Goal: Task Accomplishment & Management: Manage account settings

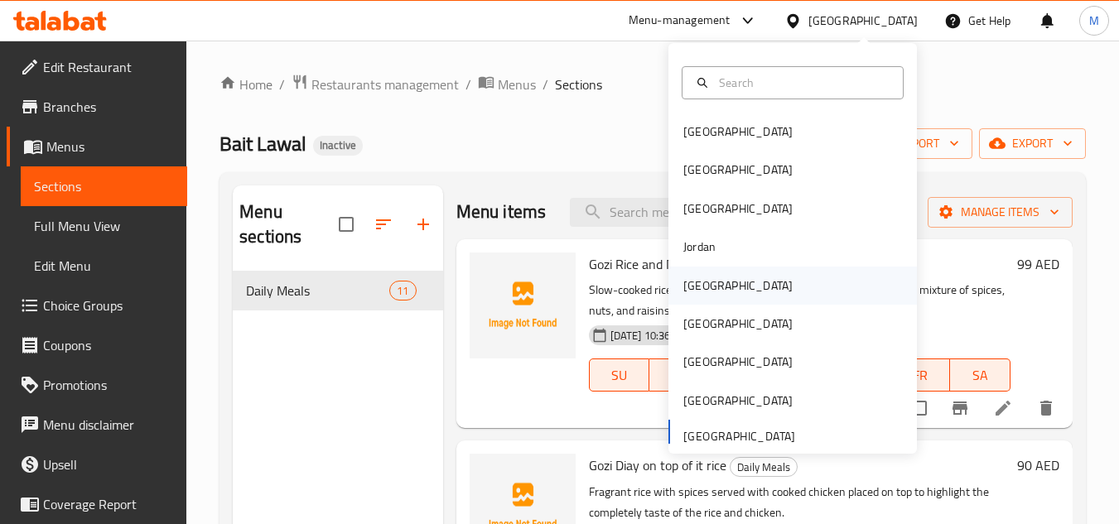
click at [710, 276] on div "[GEOGRAPHIC_DATA]" at bounding box center [738, 286] width 136 height 38
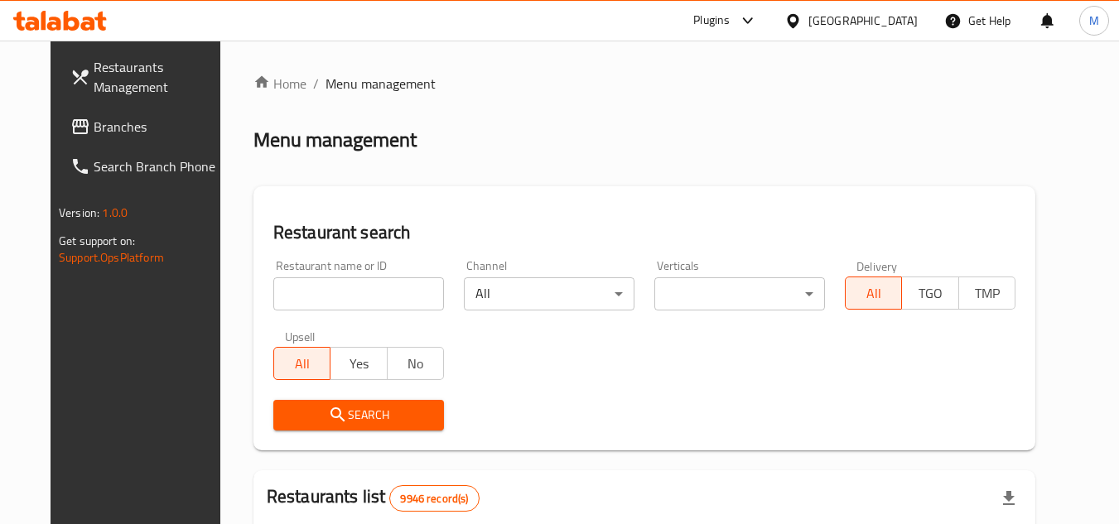
click at [121, 123] on span "Branches" at bounding box center [159, 127] width 131 height 20
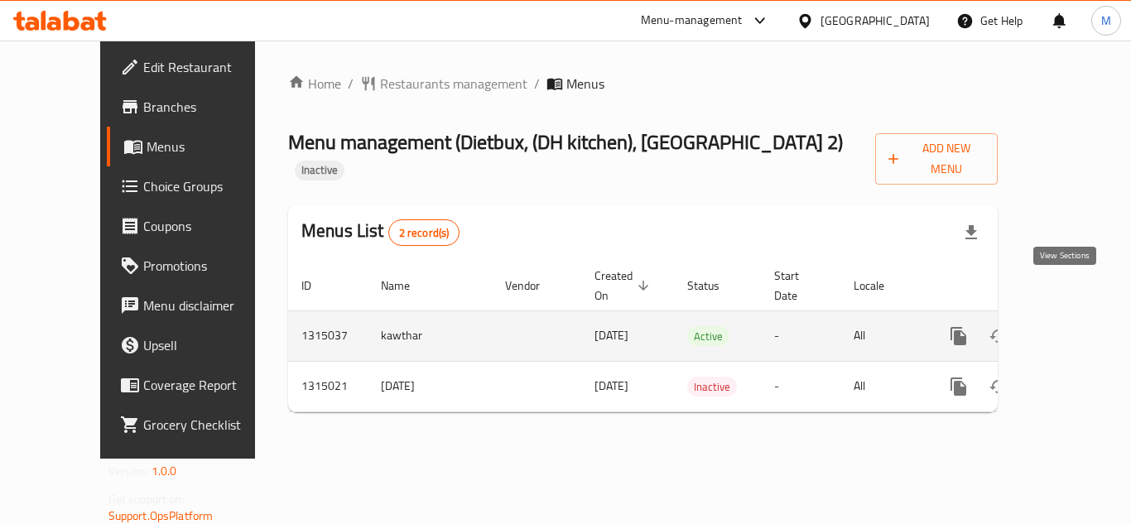
click at [1071, 329] on icon "enhanced table" at bounding box center [1078, 336] width 15 height 15
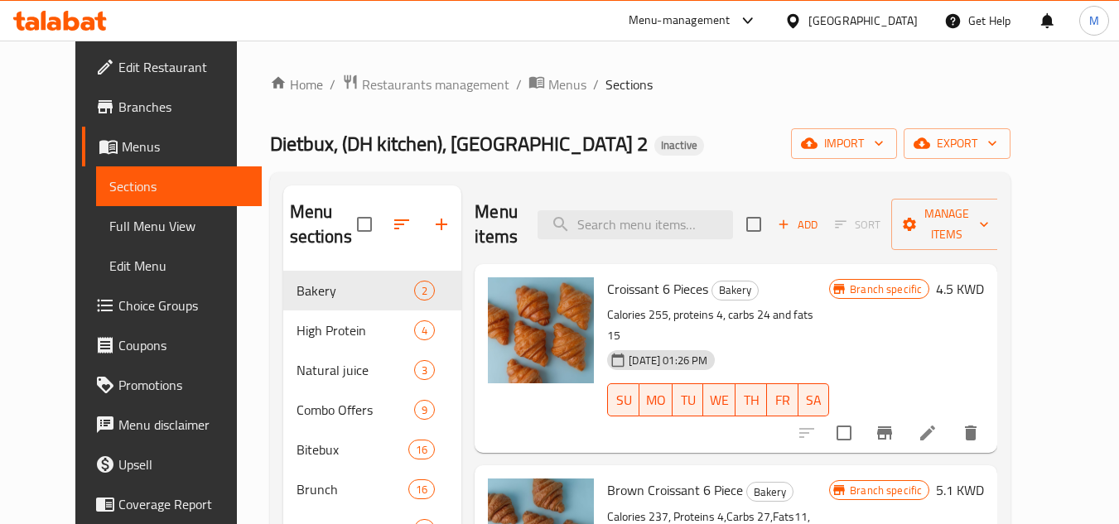
click at [130, 114] on span "Branches" at bounding box center [183, 107] width 131 height 20
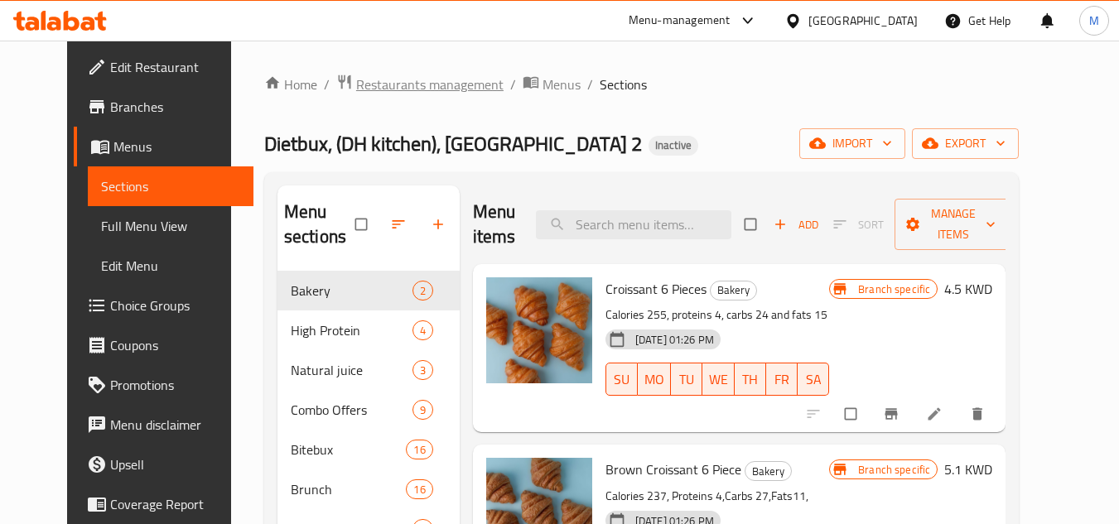
click at [359, 81] on span "Restaurants management" at bounding box center [429, 85] width 147 height 20
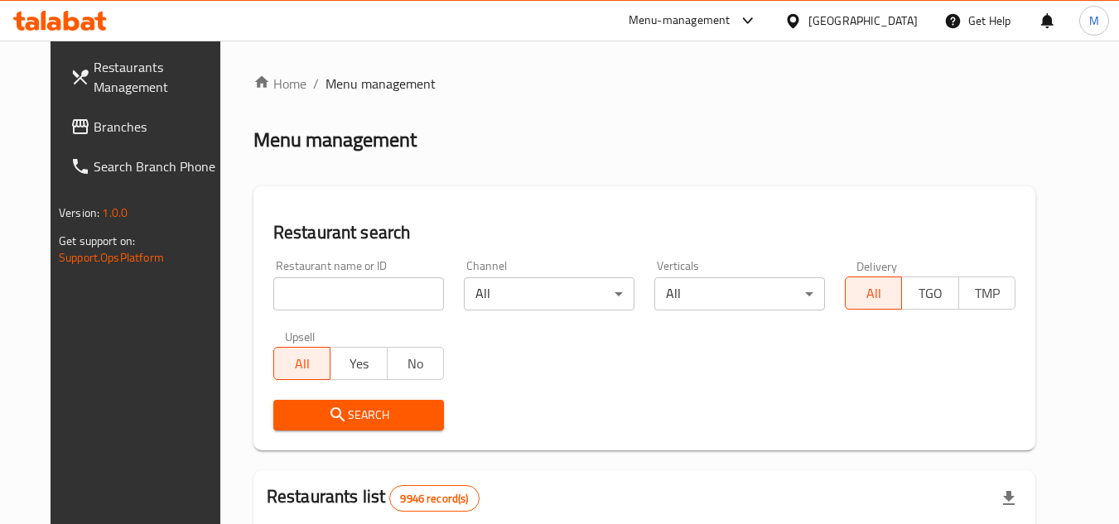
click at [134, 127] on span "Branches" at bounding box center [159, 127] width 131 height 20
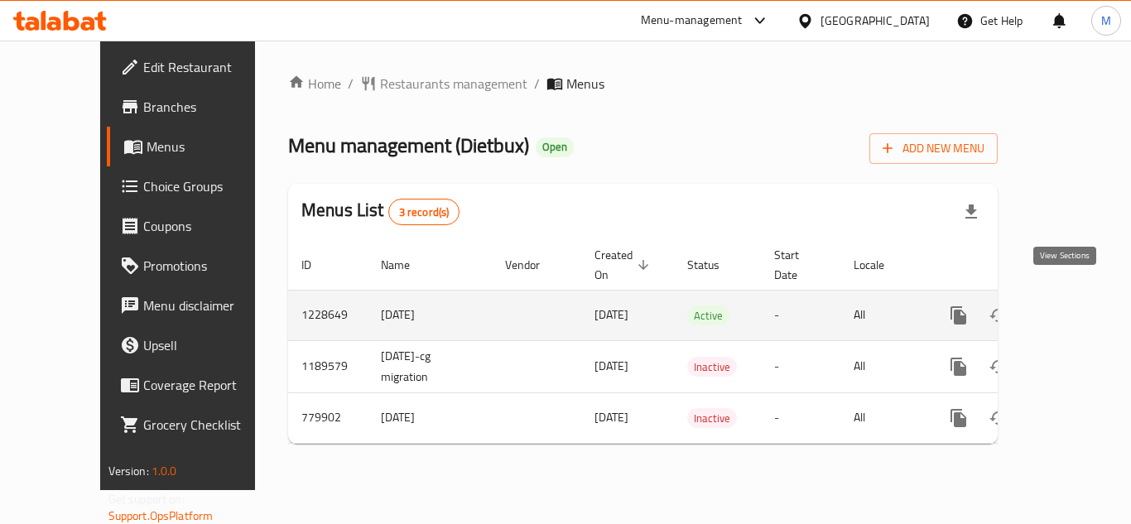
click at [1071, 308] on icon "enhanced table" at bounding box center [1078, 315] width 15 height 15
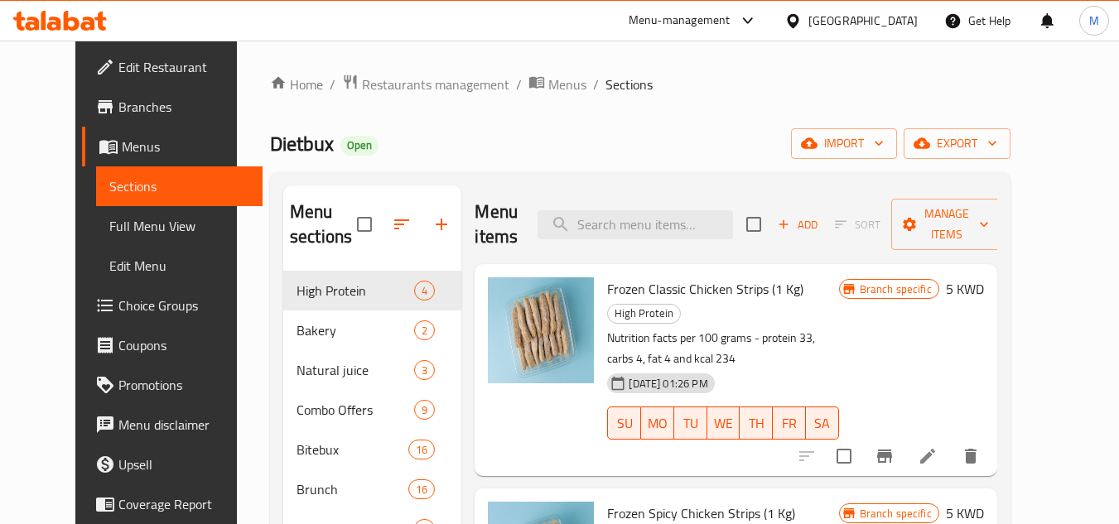
drag, startPoint x: 70, startPoint y: 231, endPoint x: 11, endPoint y: 272, distance: 71.9
click at [109, 231] on span "Full Menu View" at bounding box center [179, 226] width 140 height 20
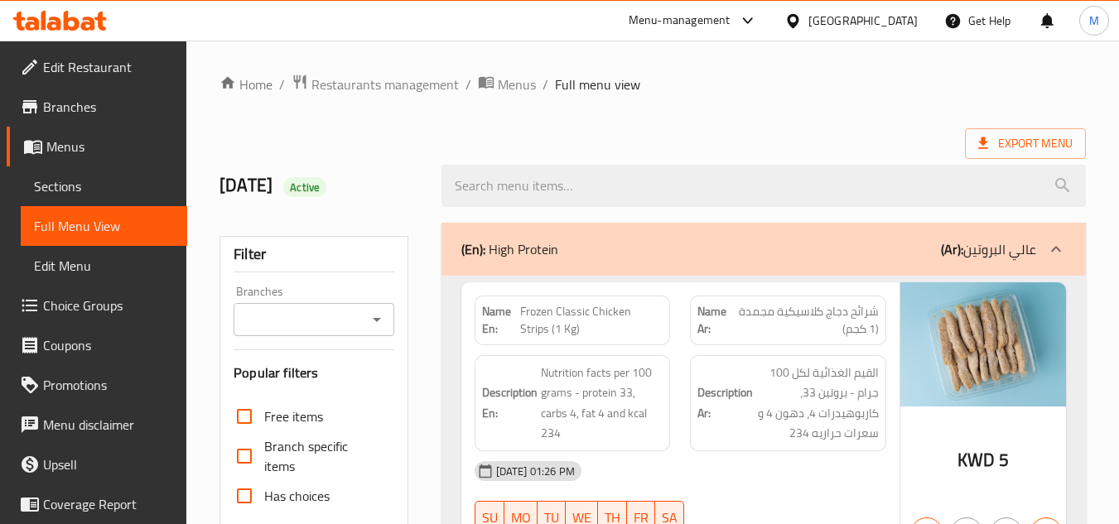
click at [292, 324] on input "Branches" at bounding box center [300, 319] width 123 height 23
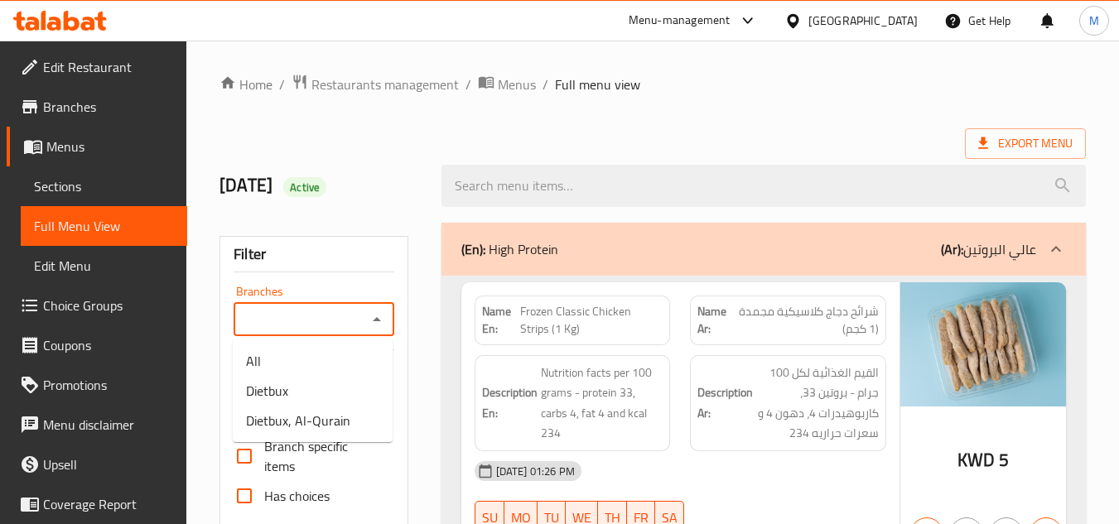
click at [290, 319] on input "Branches" at bounding box center [300, 319] width 123 height 23
click at [298, 315] on input "Branches" at bounding box center [300, 319] width 123 height 23
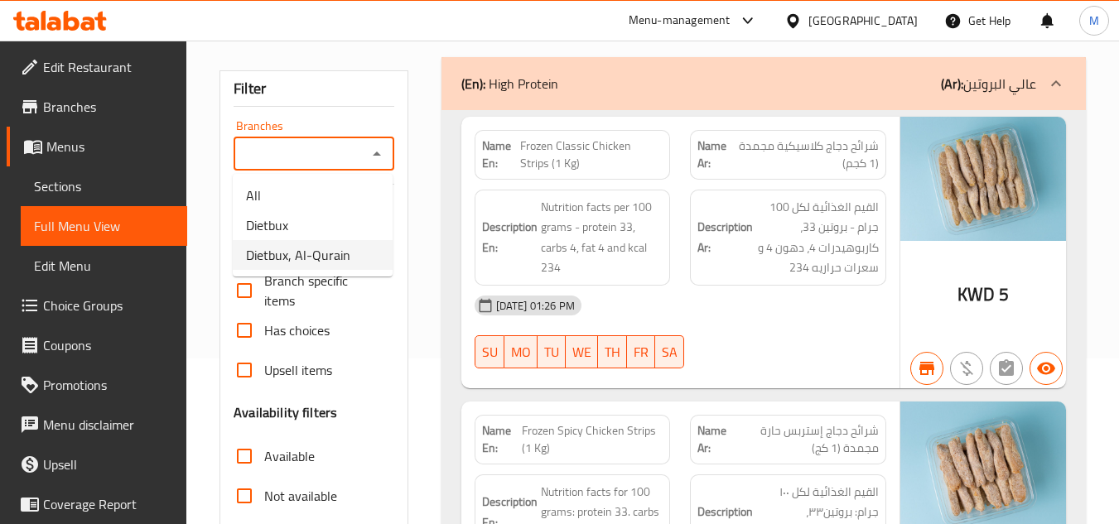
click at [301, 256] on span "Dietbux, Al-Qurain" at bounding box center [298, 255] width 104 height 20
type input "Dietbux, Al-Qurain"
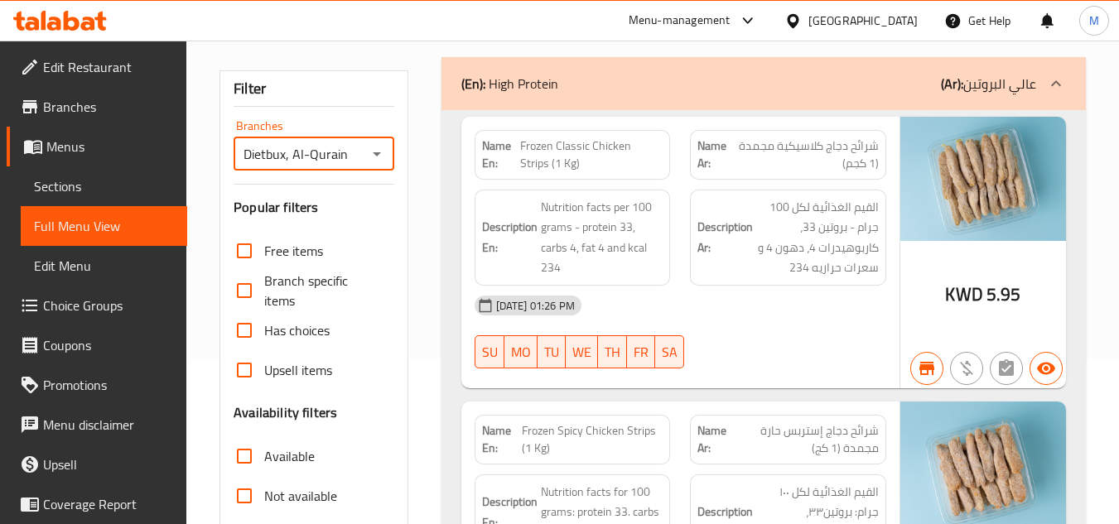
scroll to position [248, 0]
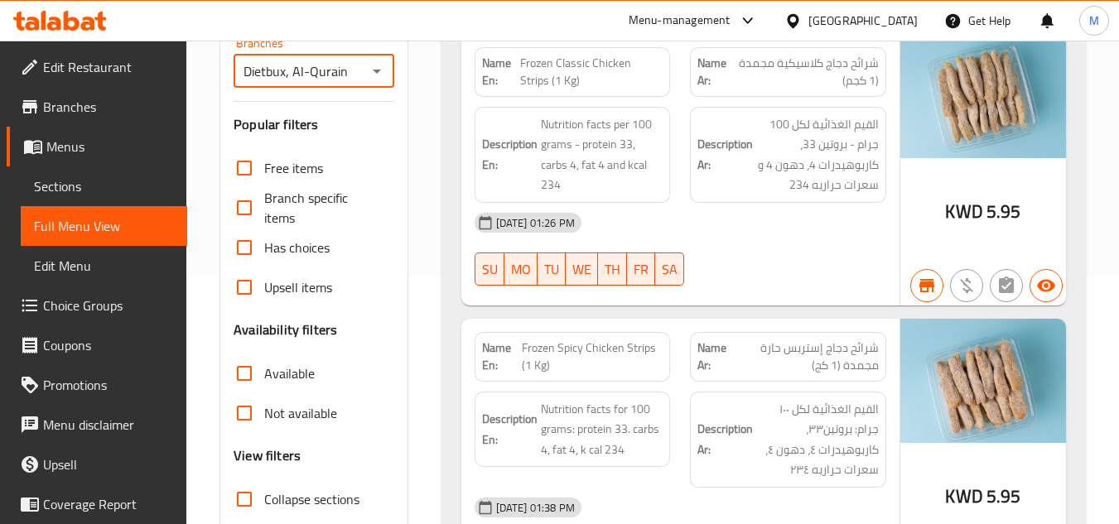
click at [245, 415] on input "Not available" at bounding box center [244, 413] width 40 height 40
checkbox input "true"
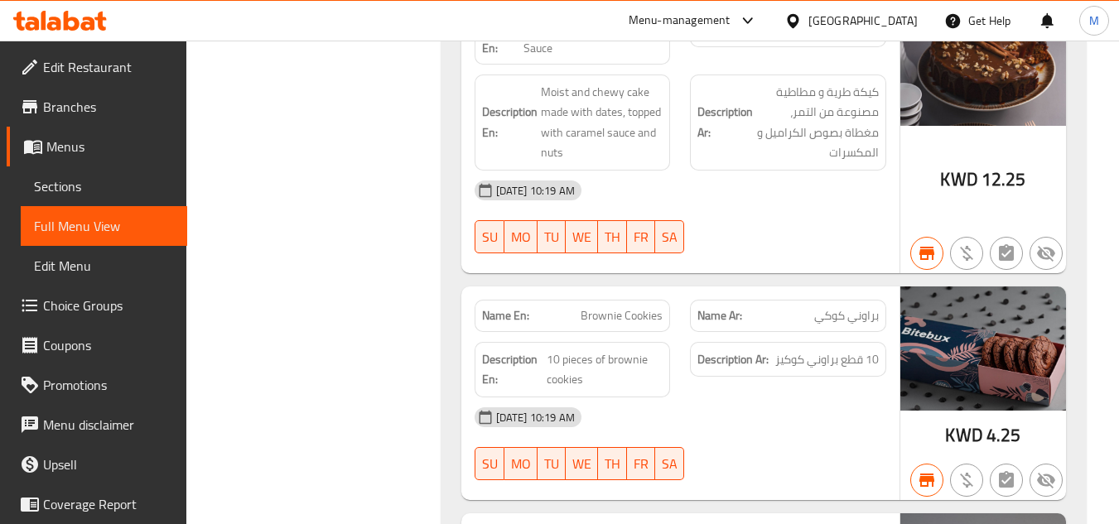
scroll to position [4638, 0]
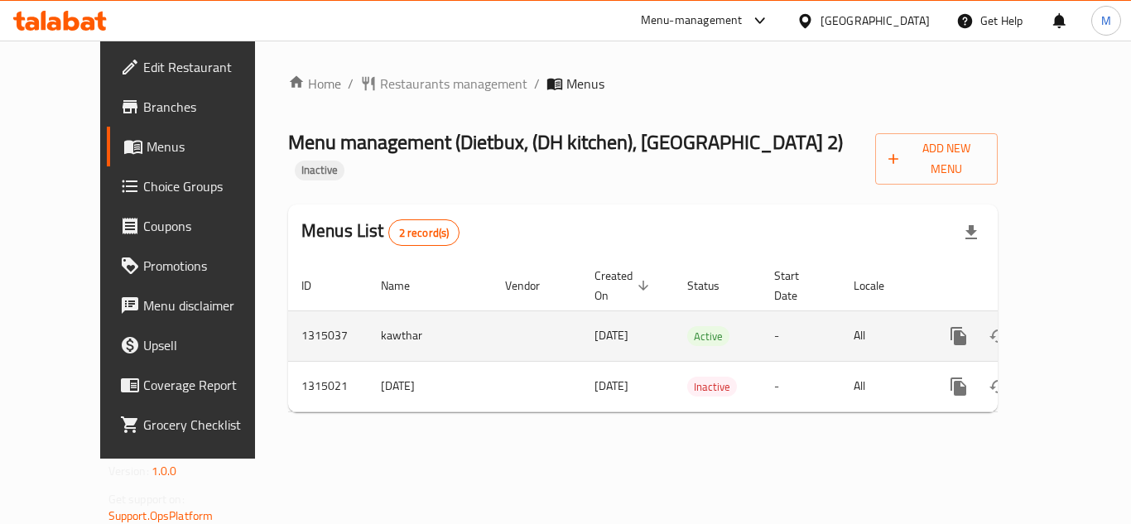
click at [1063, 316] on link "enhanced table" at bounding box center [1078, 336] width 40 height 40
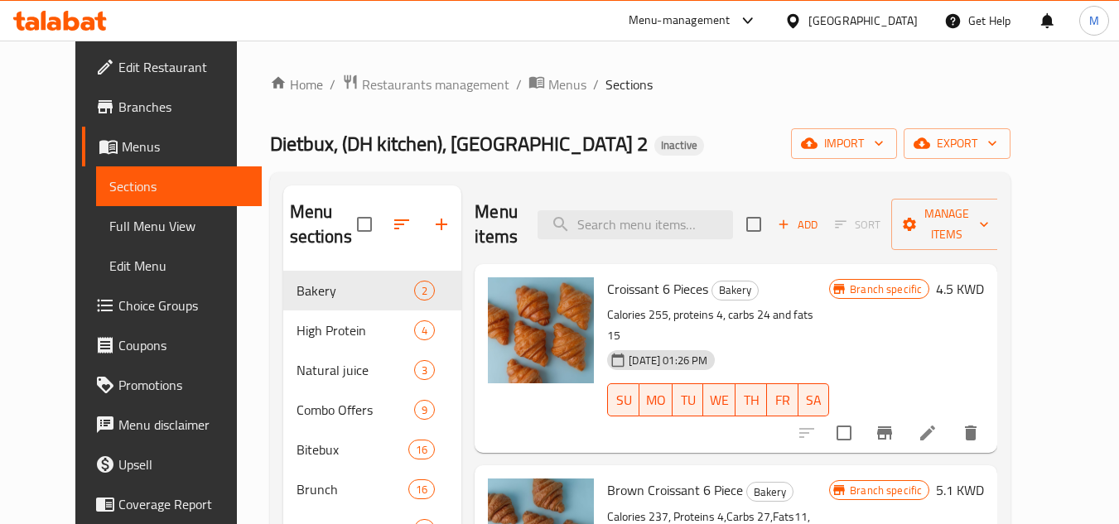
click at [109, 236] on span "Full Menu View" at bounding box center [179, 226] width 140 height 20
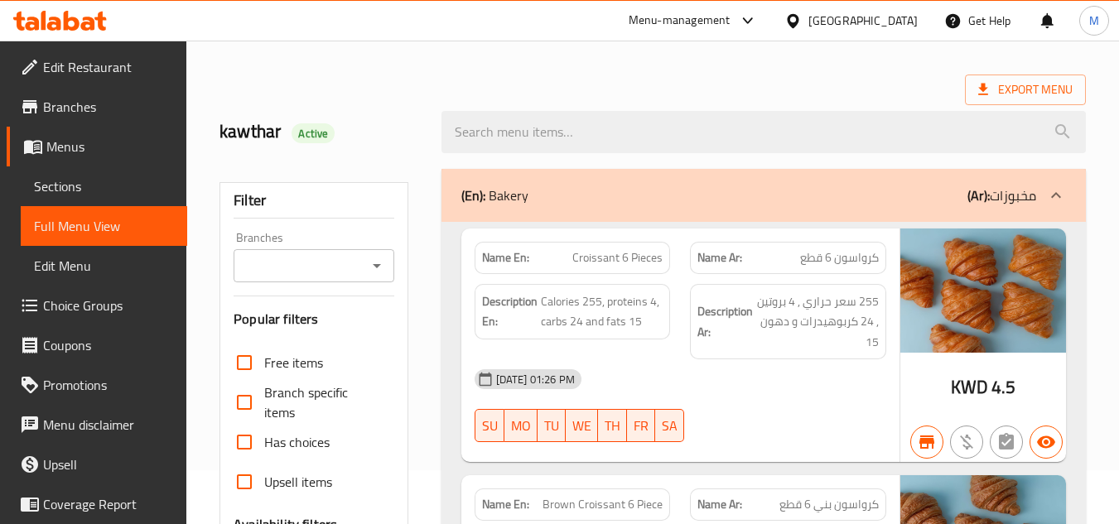
click at [334, 244] on div "Branches Branches" at bounding box center [314, 257] width 160 height 51
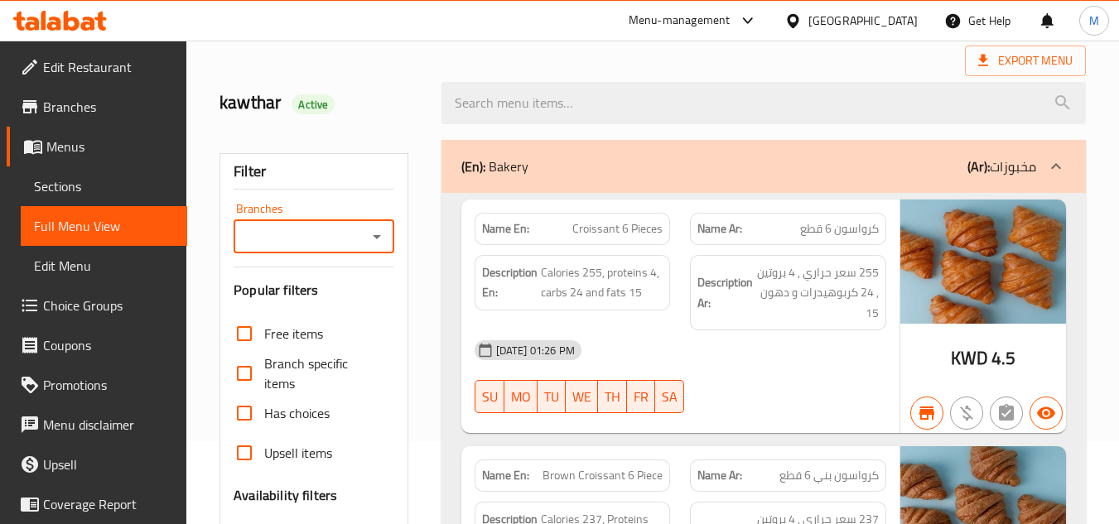
click at [325, 238] on input "Branches" at bounding box center [300, 236] width 123 height 23
click at [314, 311] on span "Dietbux, (DH kitchen), Fnaitess" at bounding box center [312, 318] width 133 height 40
type input "Dietbux, (DH kitchen), Fnaitess"
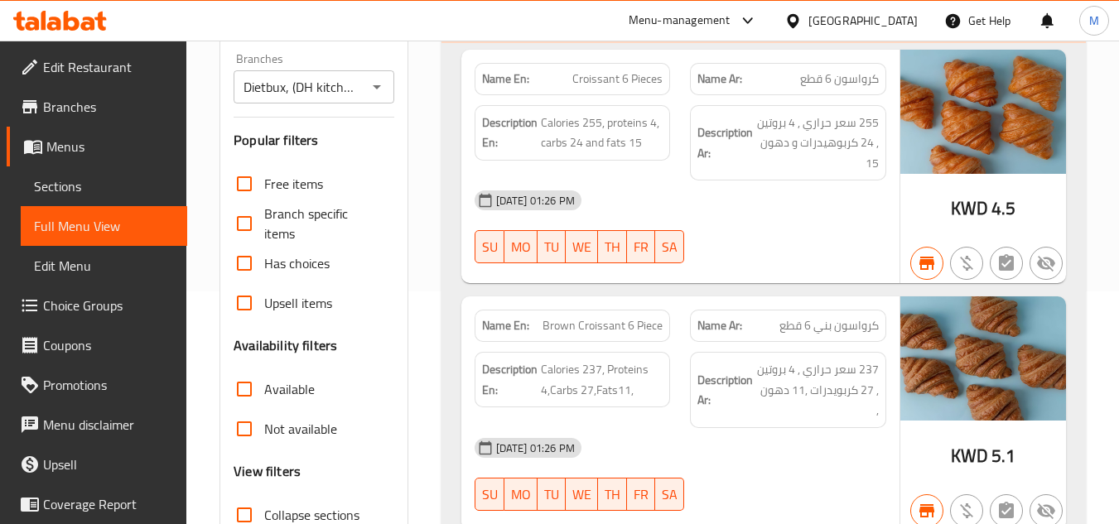
scroll to position [248, 0]
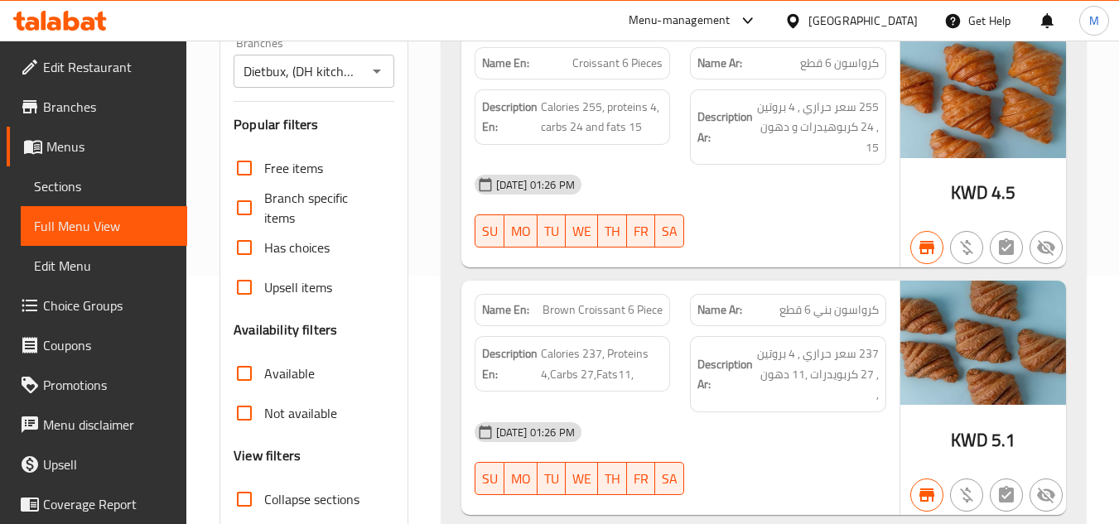
click at [240, 420] on input "Not available" at bounding box center [244, 413] width 40 height 40
checkbox input "true"
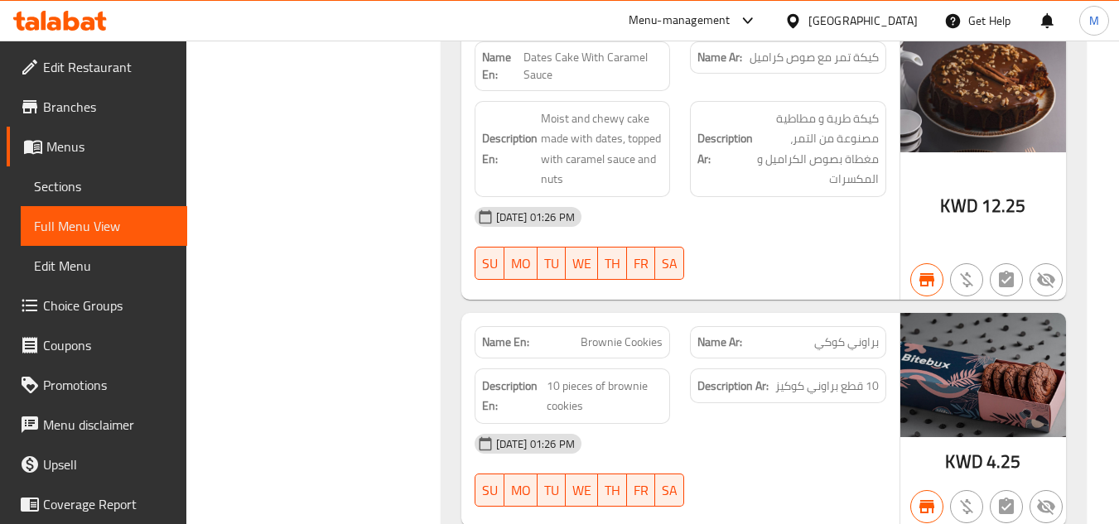
scroll to position [4555, 0]
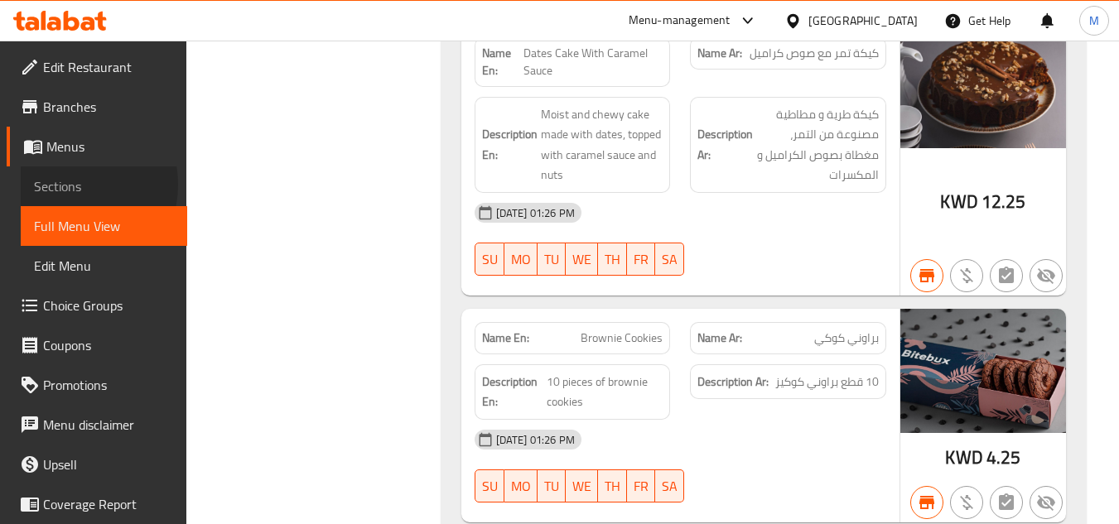
click at [65, 185] on span "Sections" at bounding box center [104, 186] width 140 height 20
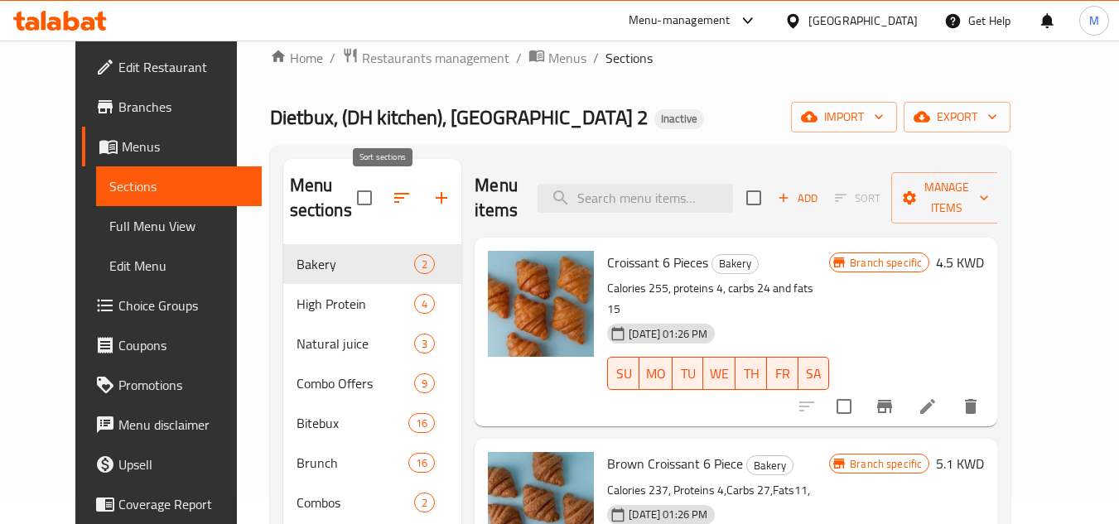
scroll to position [25, 0]
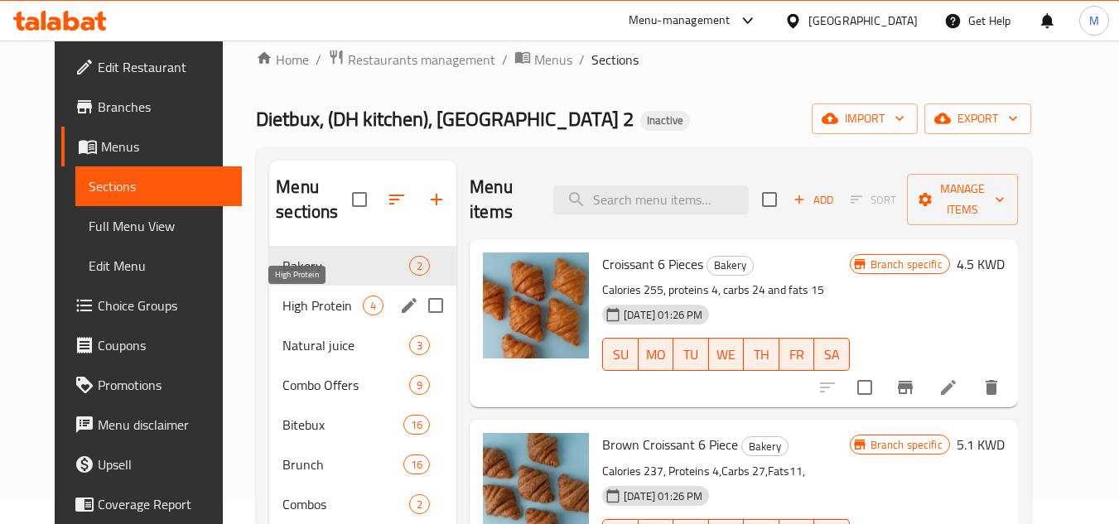
click at [332, 297] on span "High Protein" at bounding box center [322, 306] width 80 height 20
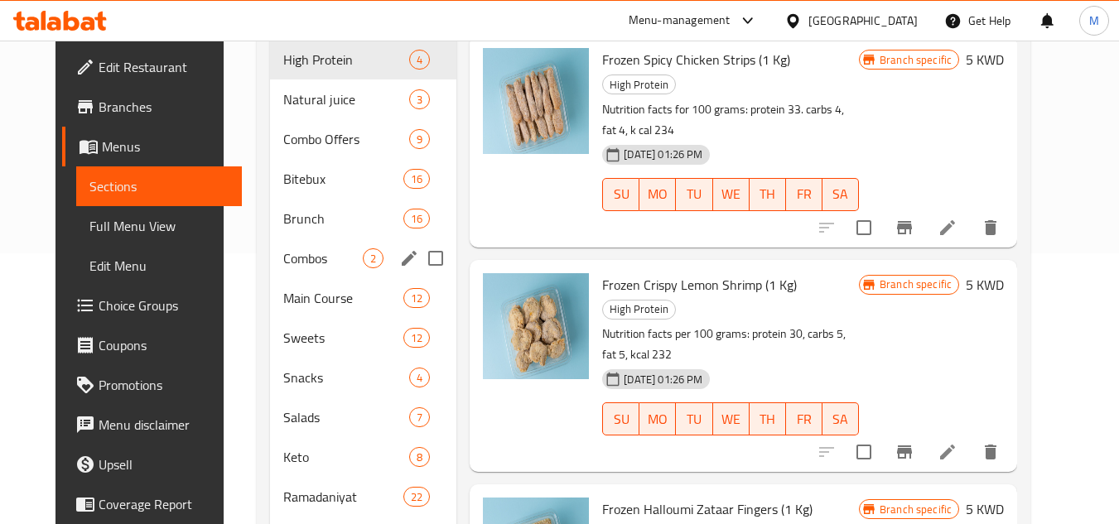
scroll to position [190, 0]
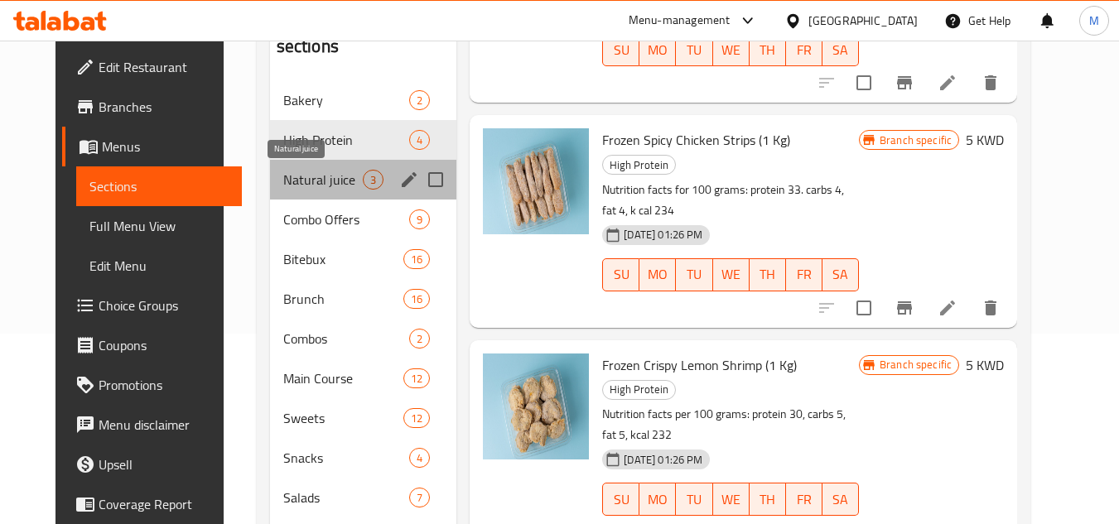
click at [316, 175] on span "Natural juice" at bounding box center [323, 180] width 80 height 20
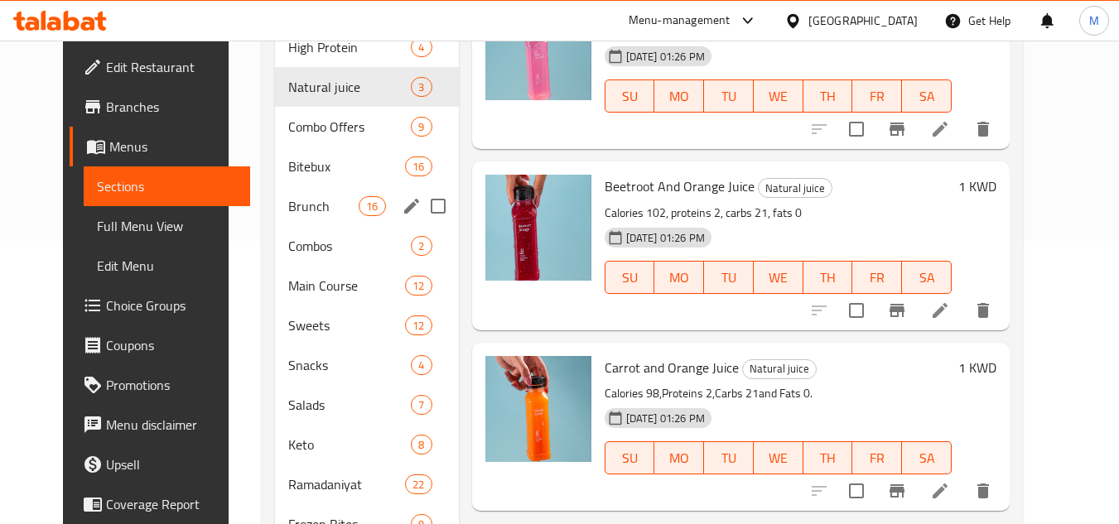
scroll to position [273, 0]
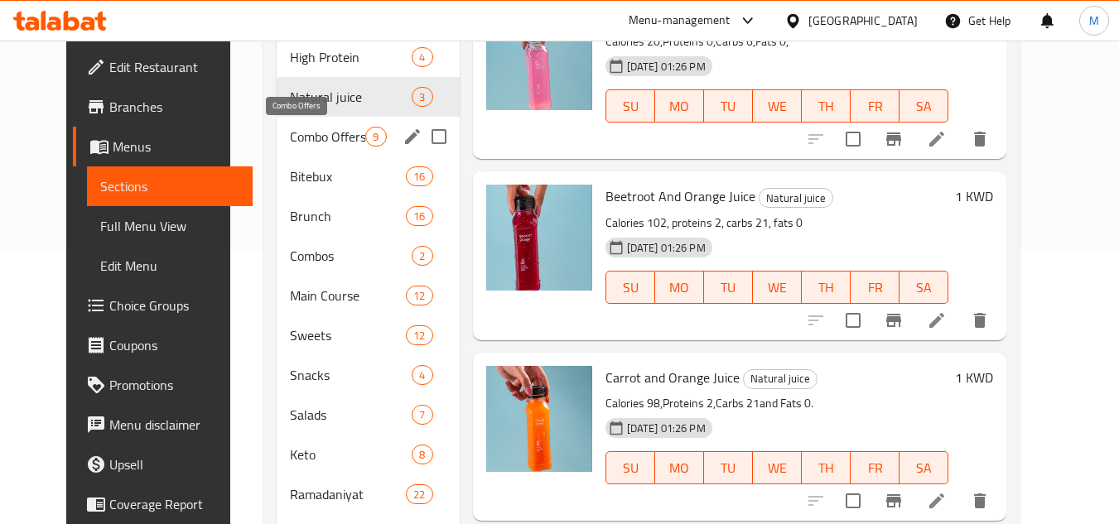
click at [312, 133] on span "Combo Offers" at bounding box center [327, 137] width 75 height 20
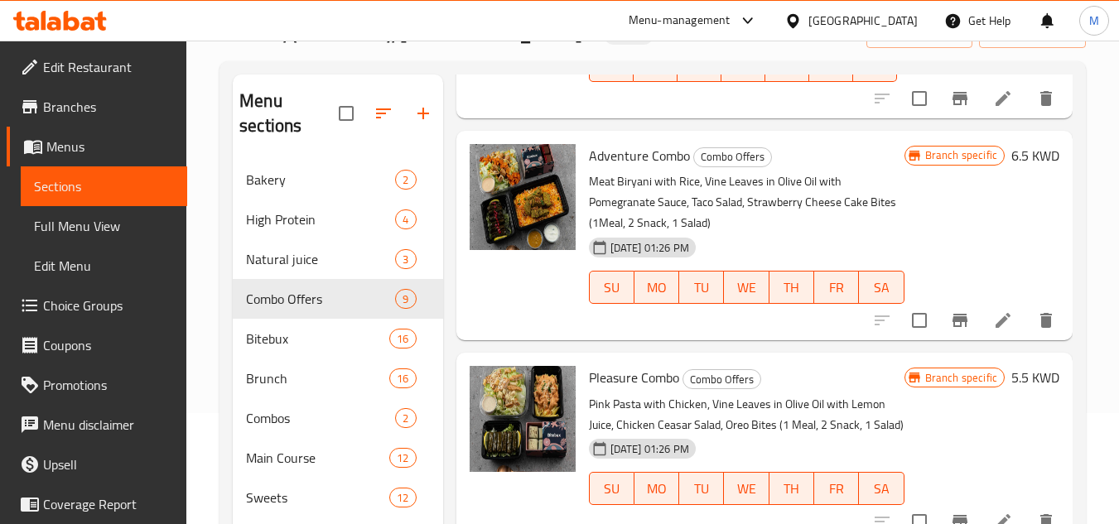
scroll to position [25, 0]
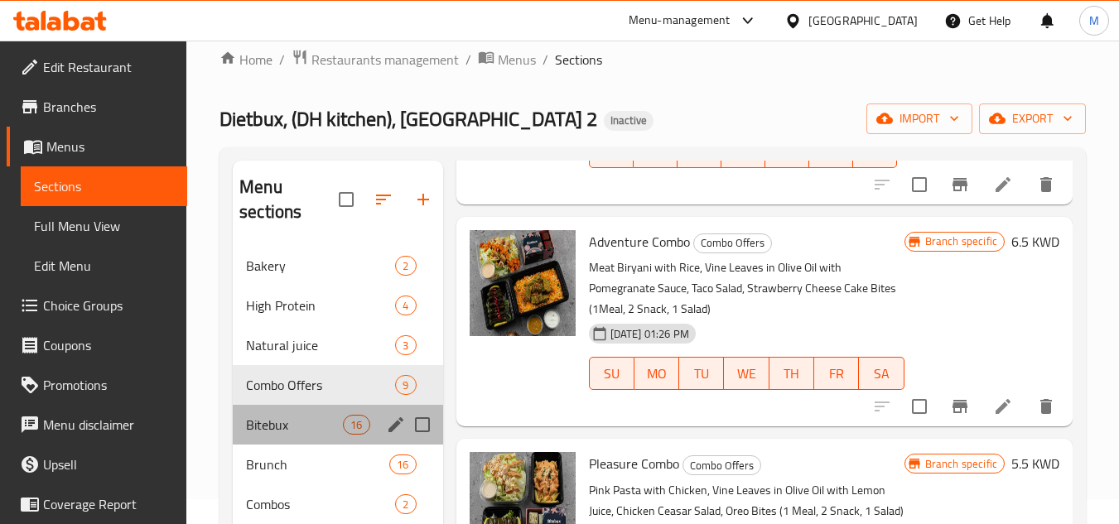
click at [292, 435] on div "Bitebux 16" at bounding box center [338, 425] width 210 height 40
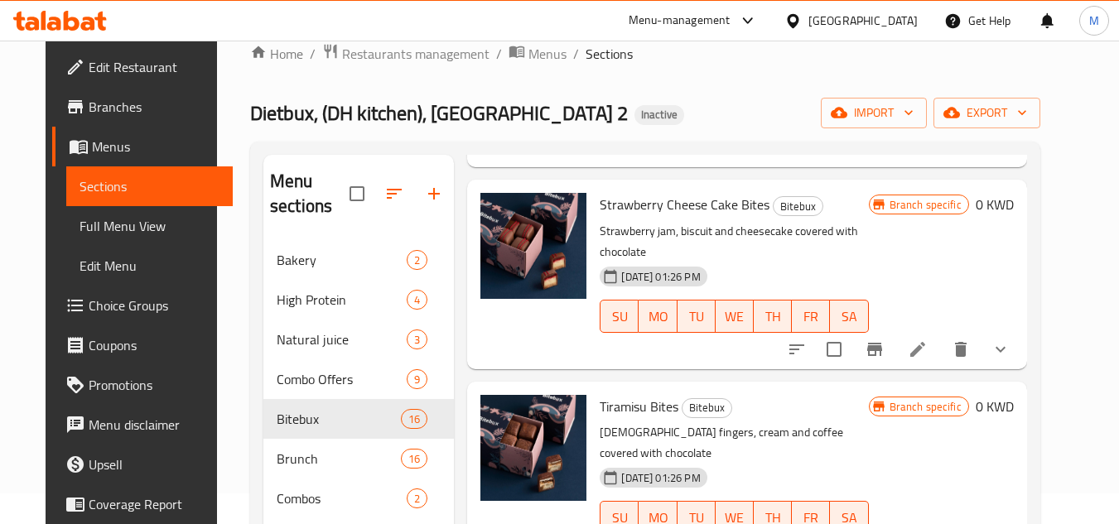
scroll to position [356, 0]
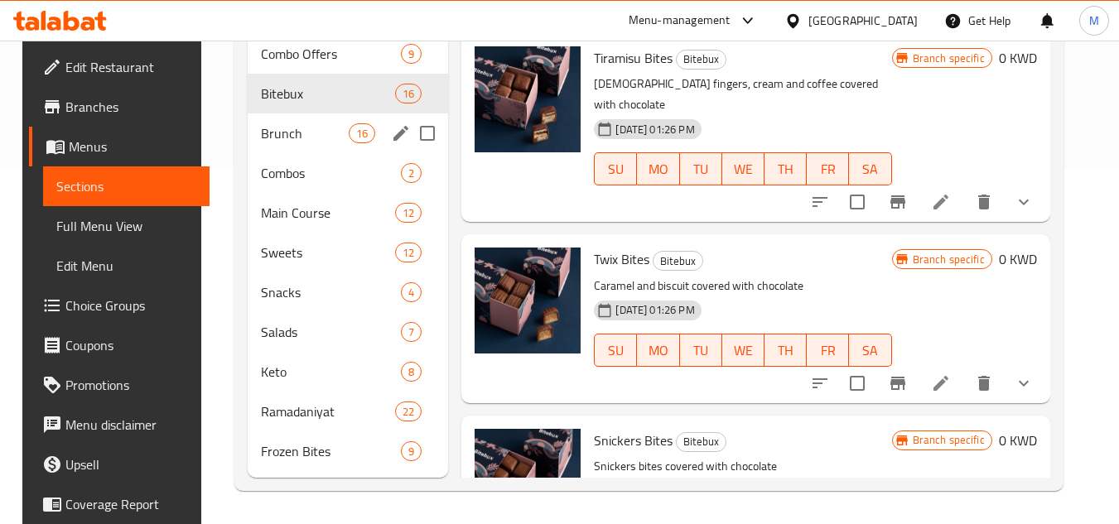
click at [318, 134] on span "Brunch" at bounding box center [305, 133] width 88 height 20
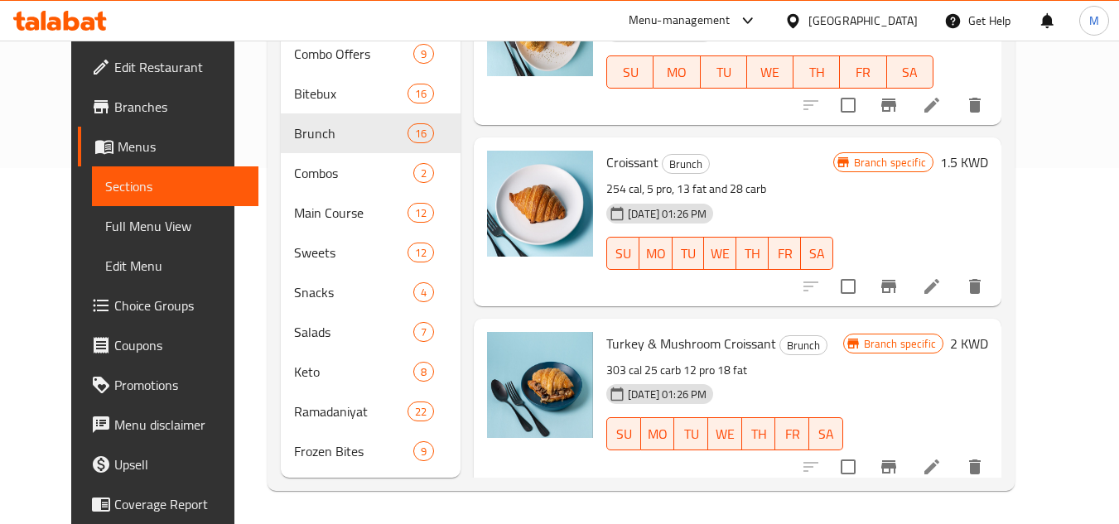
scroll to position [2335, 0]
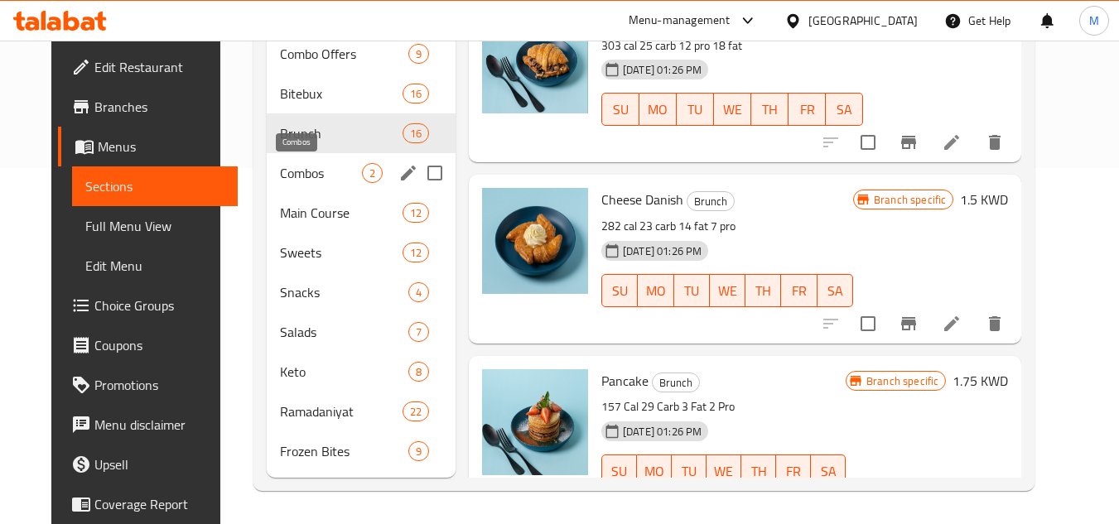
click at [306, 181] on span "Combos" at bounding box center [321, 173] width 82 height 20
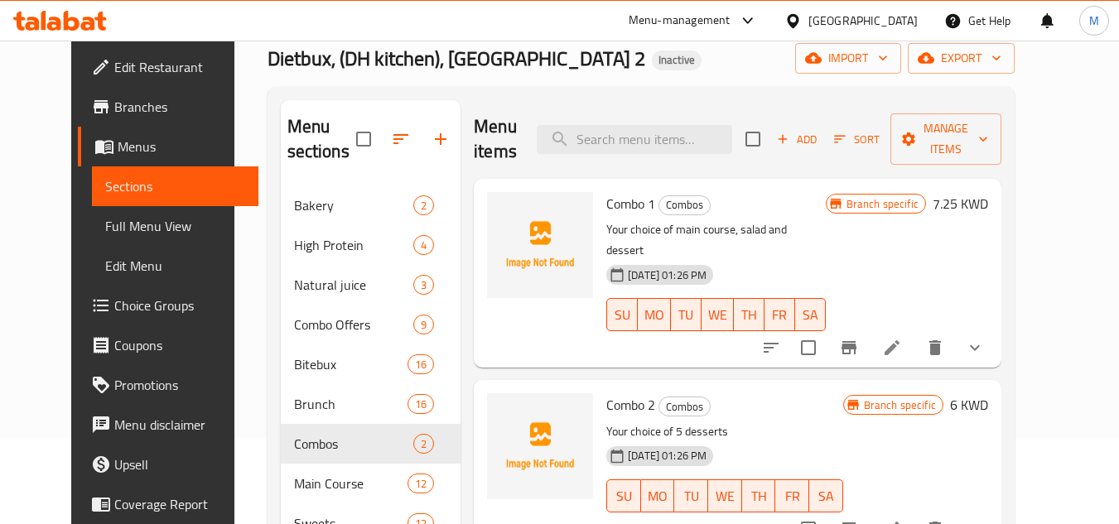
scroll to position [248, 0]
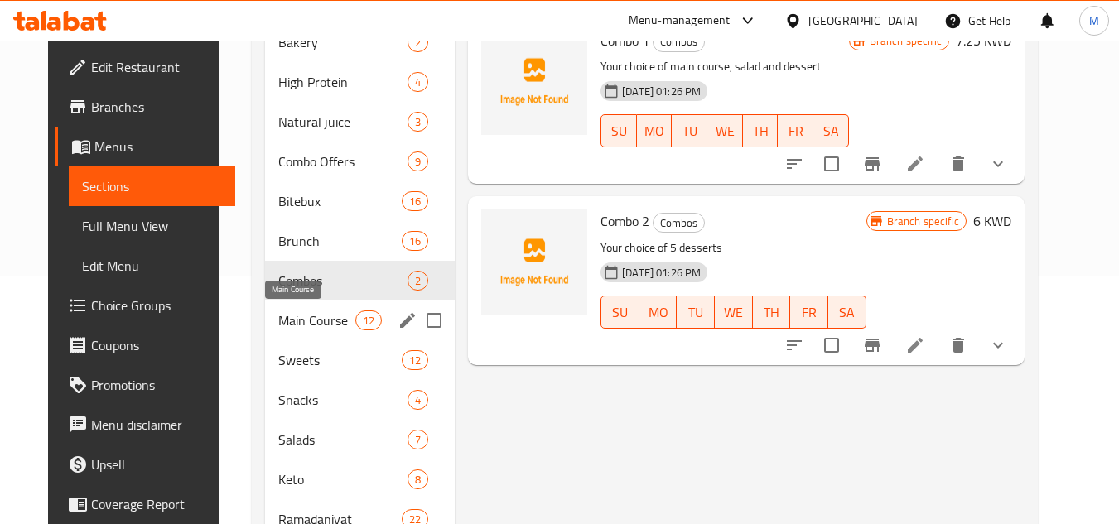
click at [321, 316] on span "Main Course" at bounding box center [316, 321] width 77 height 20
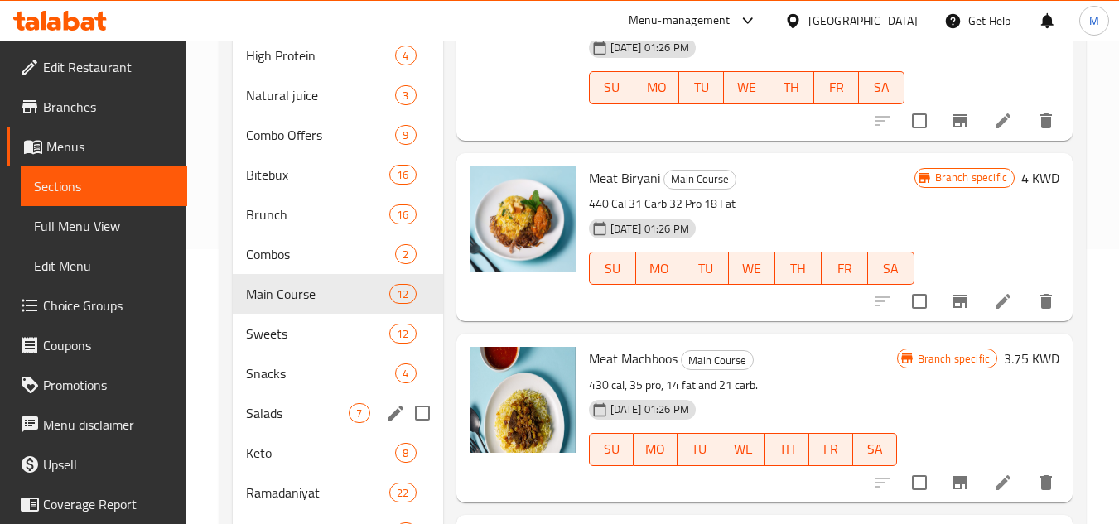
scroll to position [331, 0]
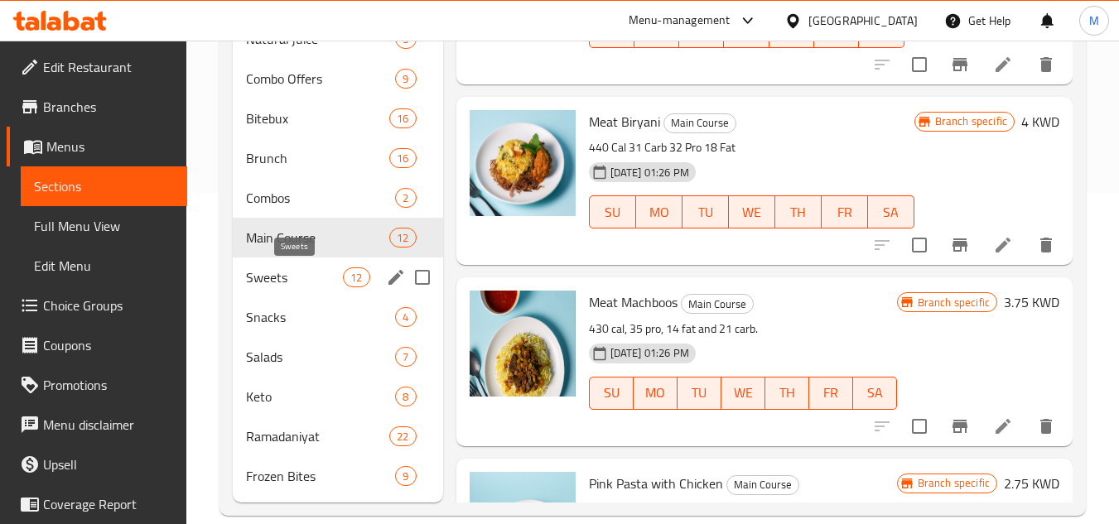
click at [306, 281] on span "Sweets" at bounding box center [294, 277] width 97 height 20
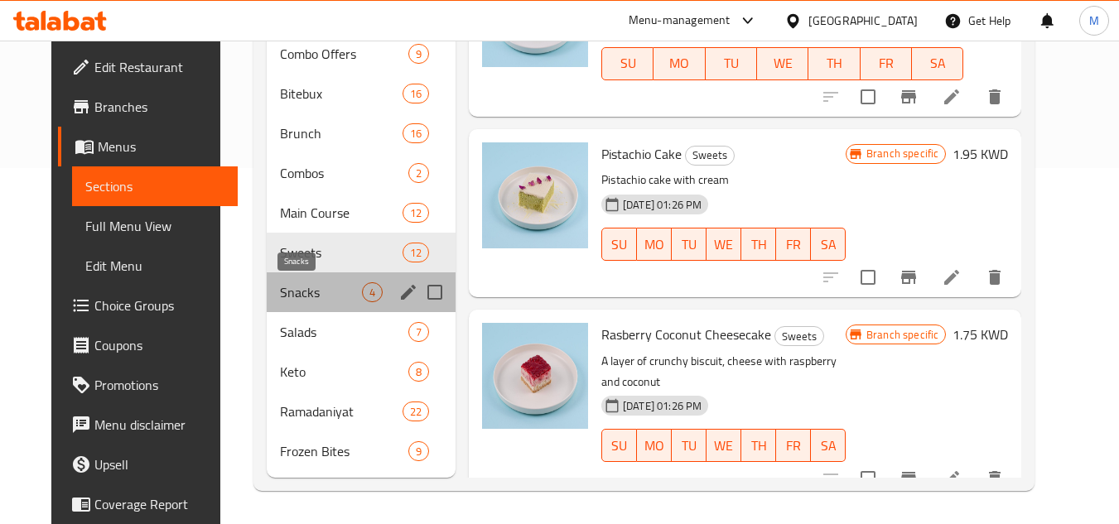
click at [297, 293] on span "Snacks" at bounding box center [321, 292] width 82 height 20
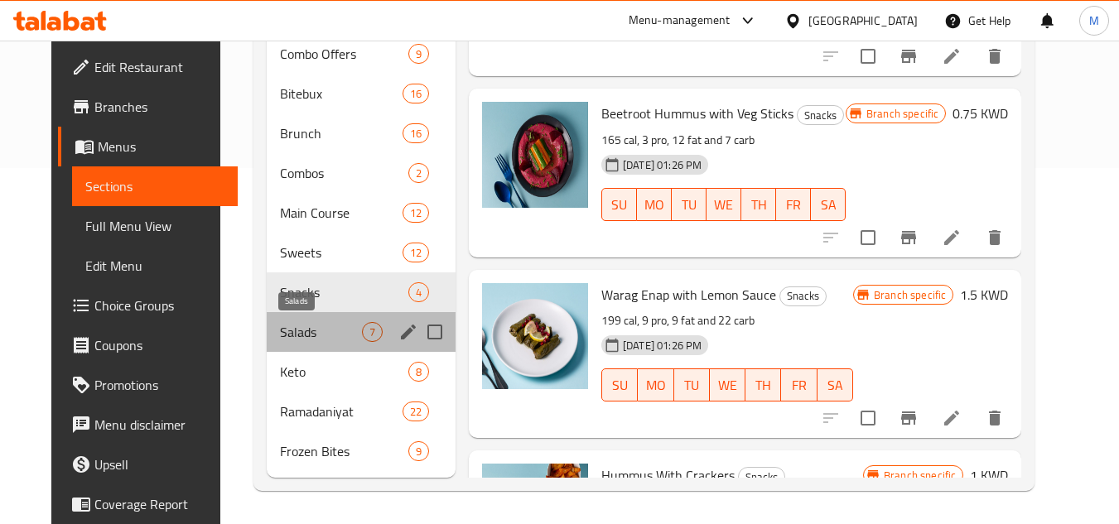
click at [295, 340] on span "Salads" at bounding box center [321, 332] width 82 height 20
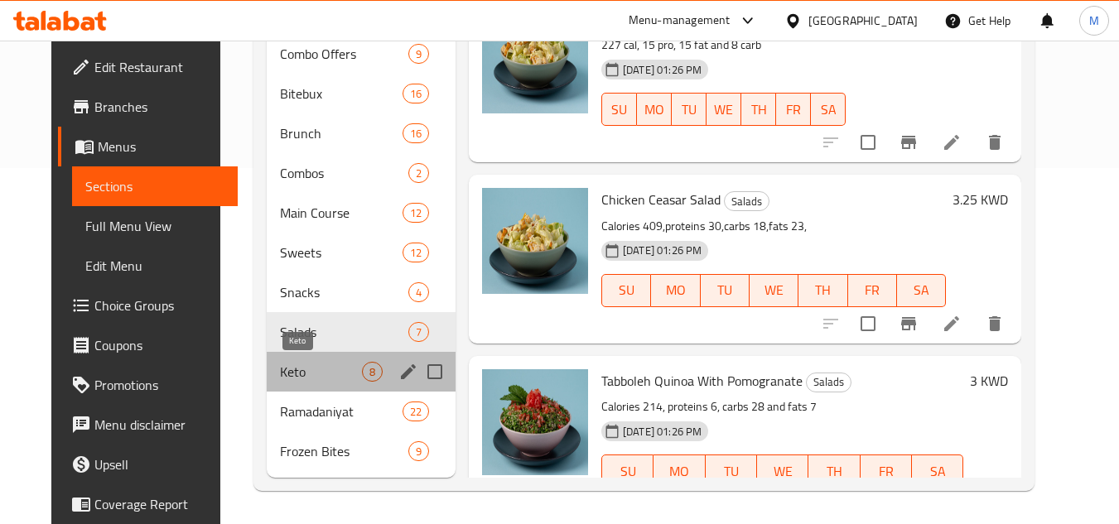
click at [330, 373] on span "Keto" at bounding box center [321, 372] width 82 height 20
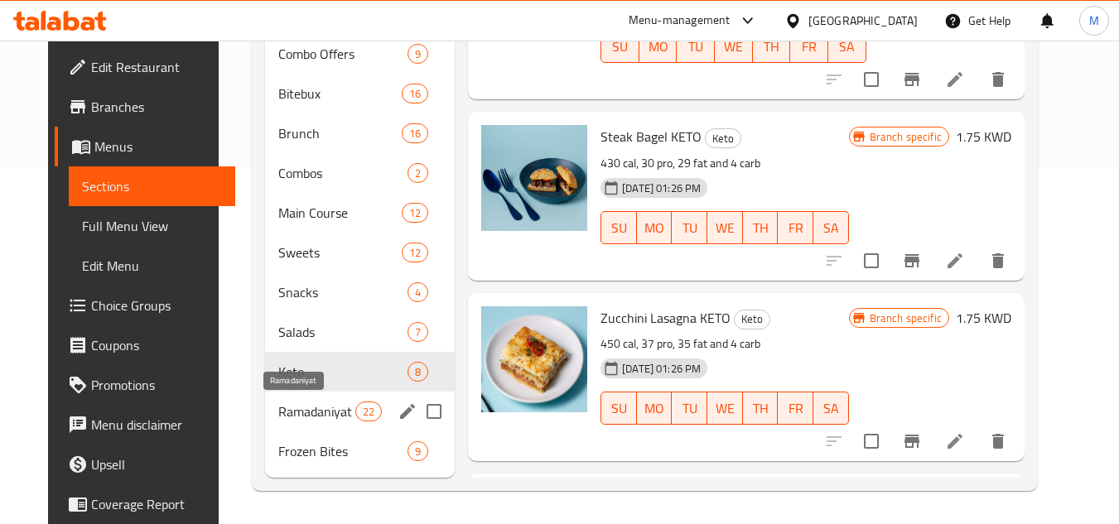
click at [326, 409] on span "Ramadaniyat" at bounding box center [316, 412] width 77 height 20
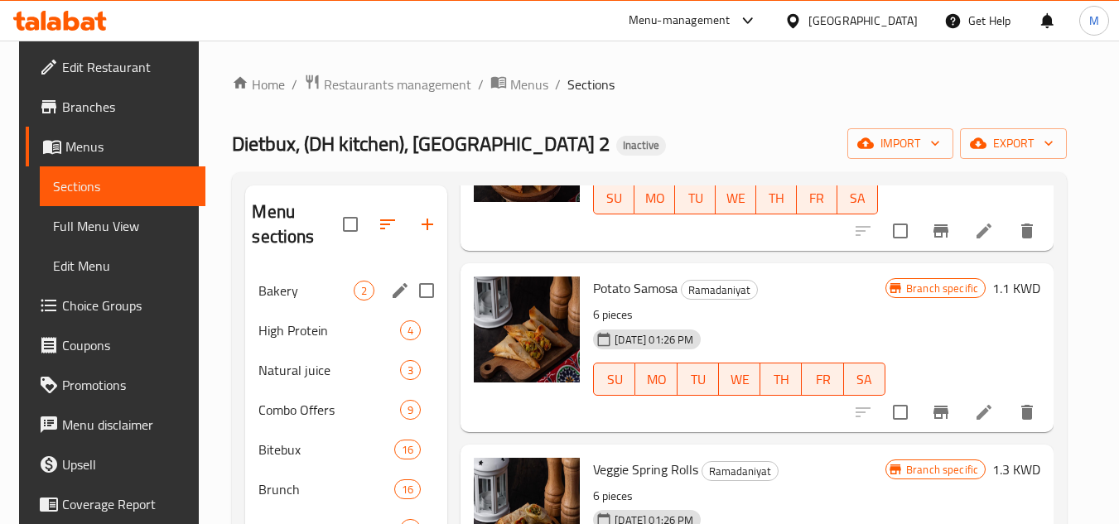
click at [316, 283] on span "Bakery" at bounding box center [305, 291] width 95 height 20
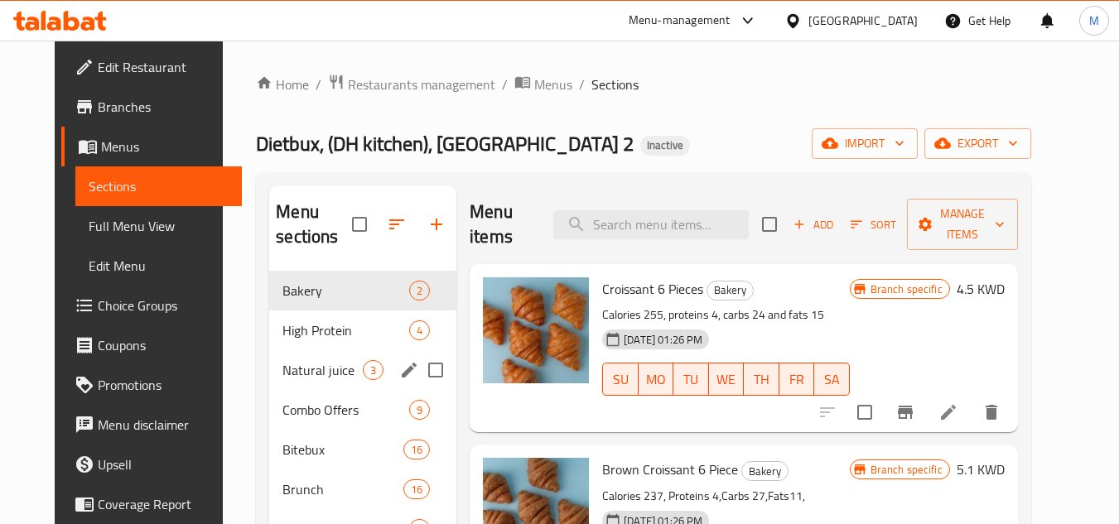
click at [311, 330] on span "High Protein" at bounding box center [345, 330] width 127 height 20
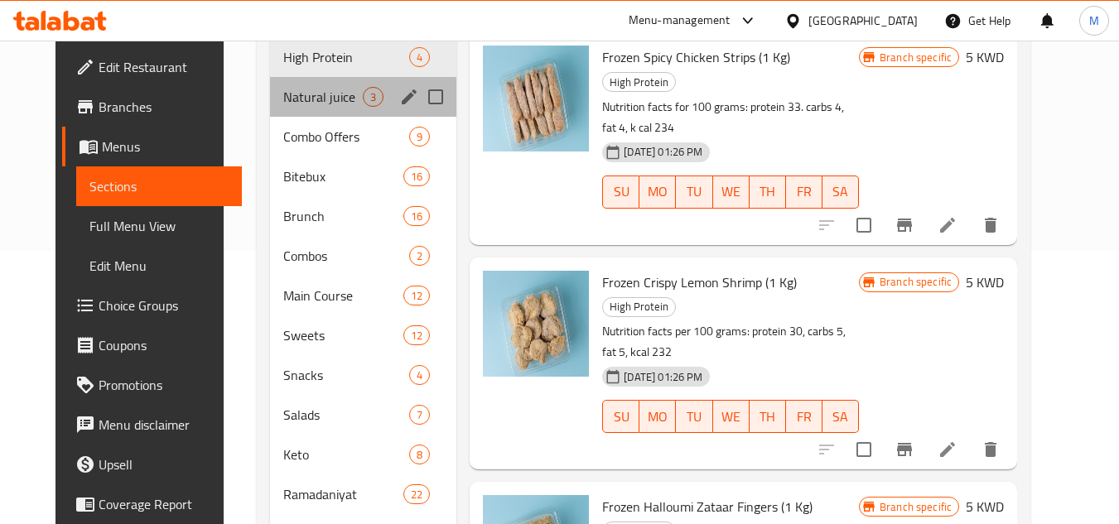
click at [339, 109] on div "Natural juice 3" at bounding box center [363, 97] width 187 height 40
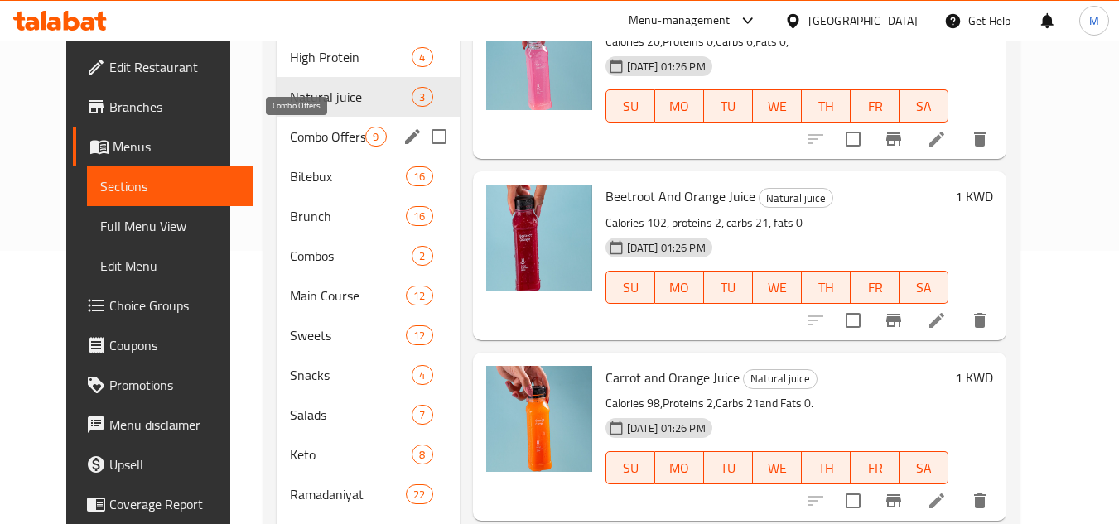
click at [338, 133] on span "Combo Offers" at bounding box center [327, 137] width 75 height 20
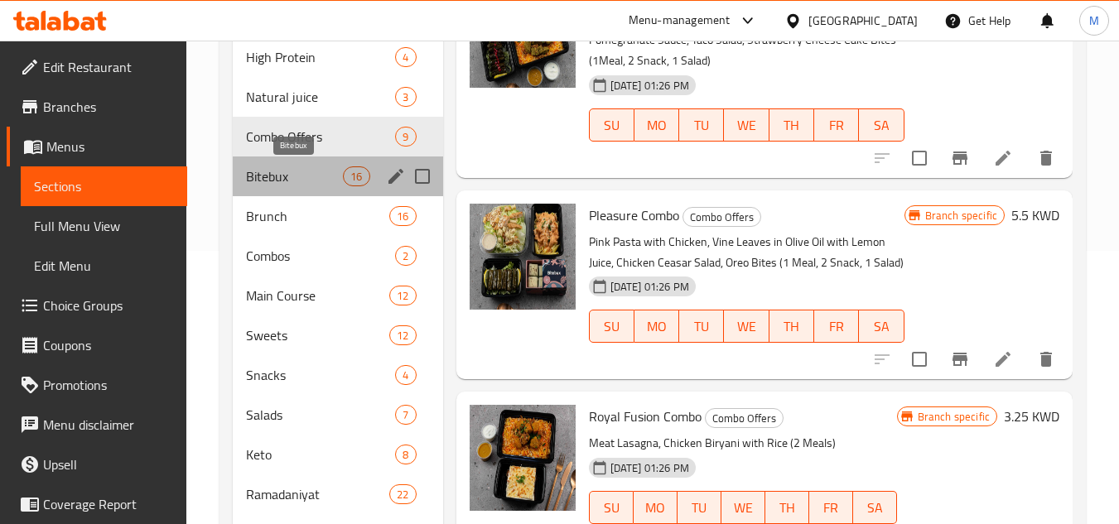
click at [331, 175] on span "Bitebux" at bounding box center [294, 176] width 97 height 20
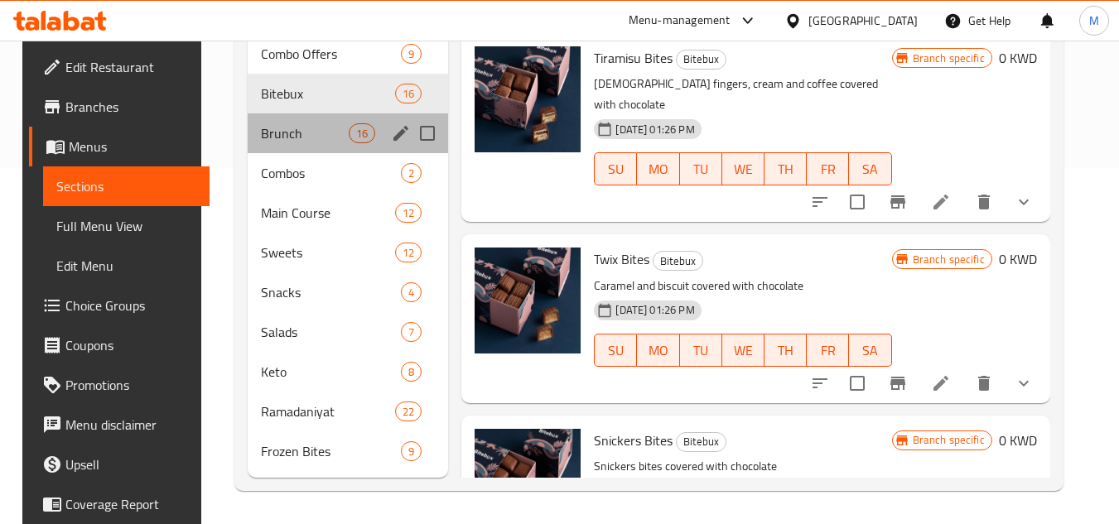
click at [345, 143] on div "Brunch 16" at bounding box center [348, 133] width 200 height 40
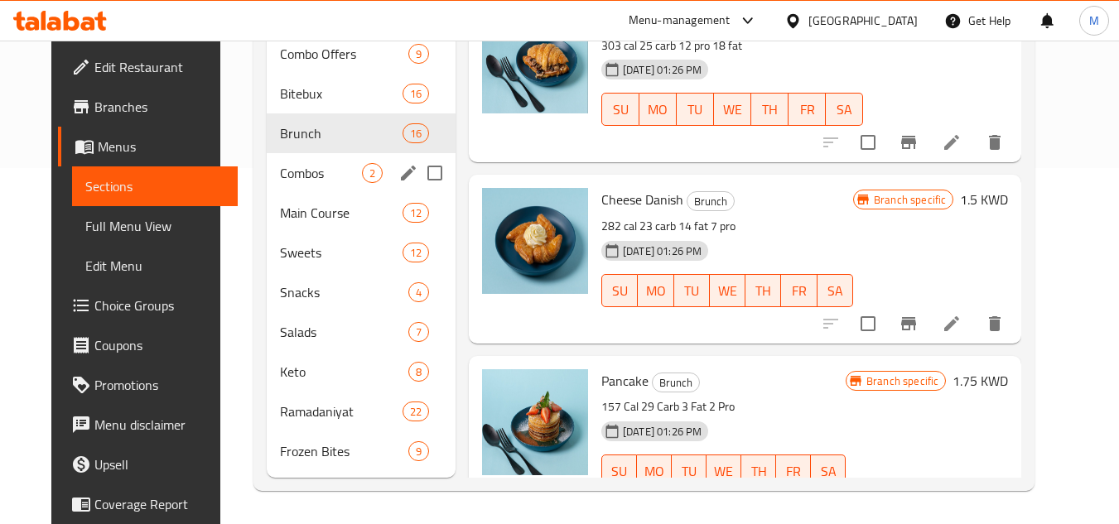
click at [333, 177] on span "Combos" at bounding box center [321, 173] width 82 height 20
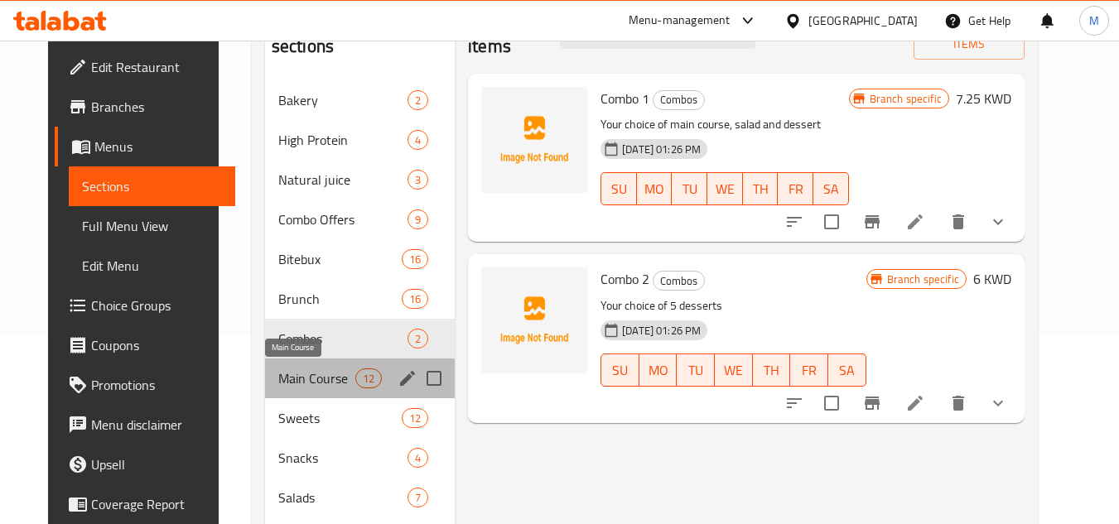
click at [304, 375] on span "Main Course" at bounding box center [316, 379] width 77 height 20
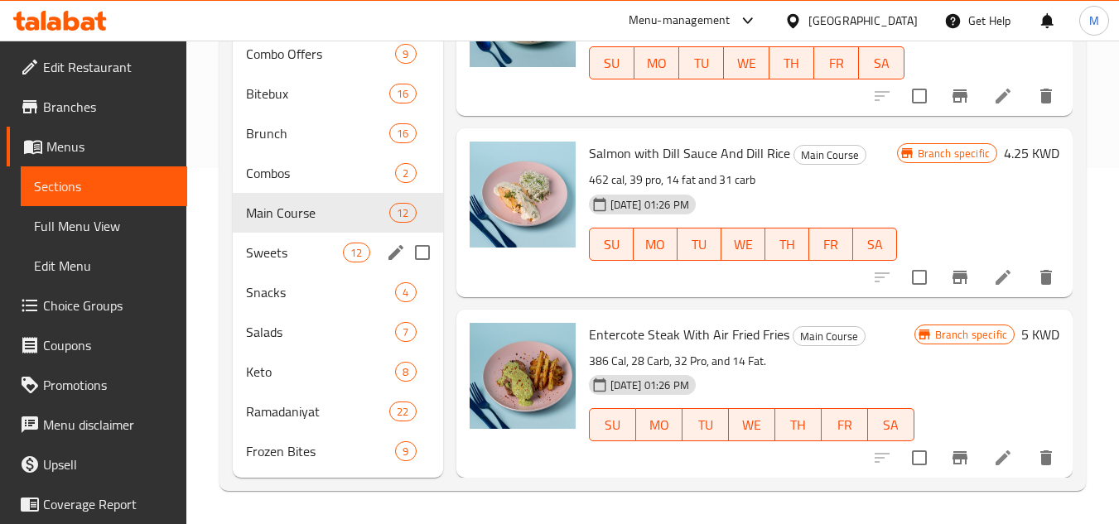
click at [340, 243] on span "Sweets" at bounding box center [294, 253] width 97 height 20
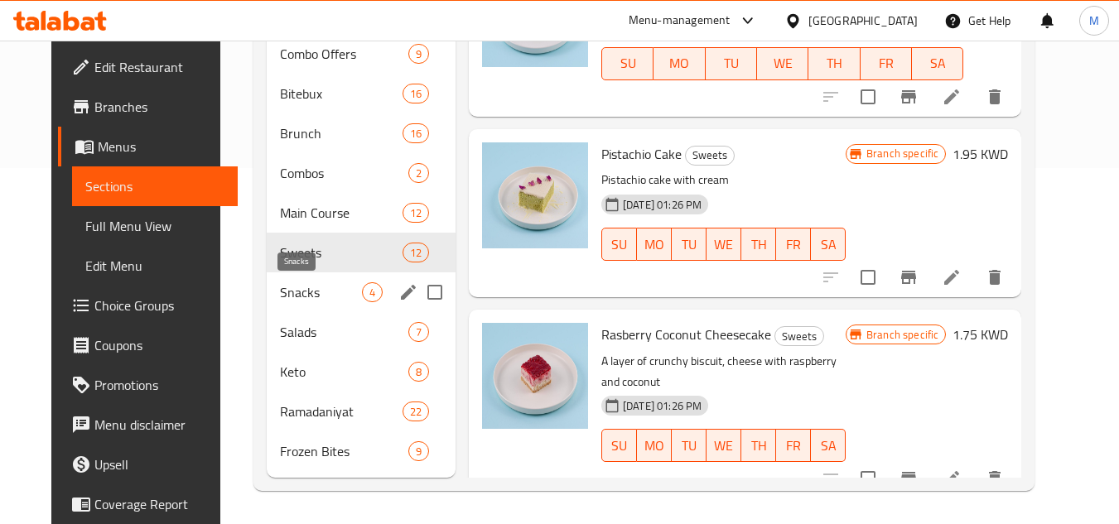
click at [327, 288] on span "Snacks" at bounding box center [321, 292] width 82 height 20
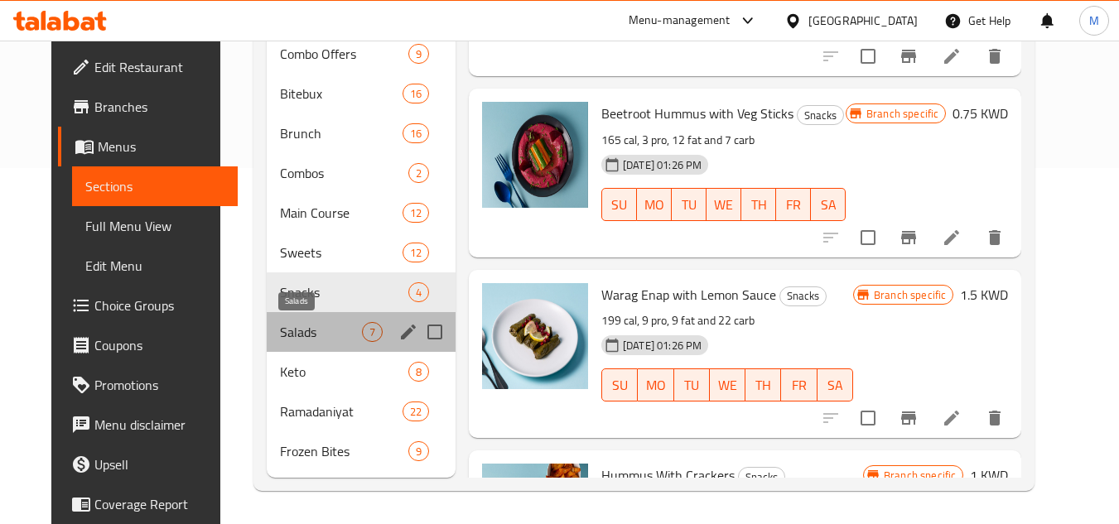
click at [307, 328] on span "Salads" at bounding box center [321, 332] width 82 height 20
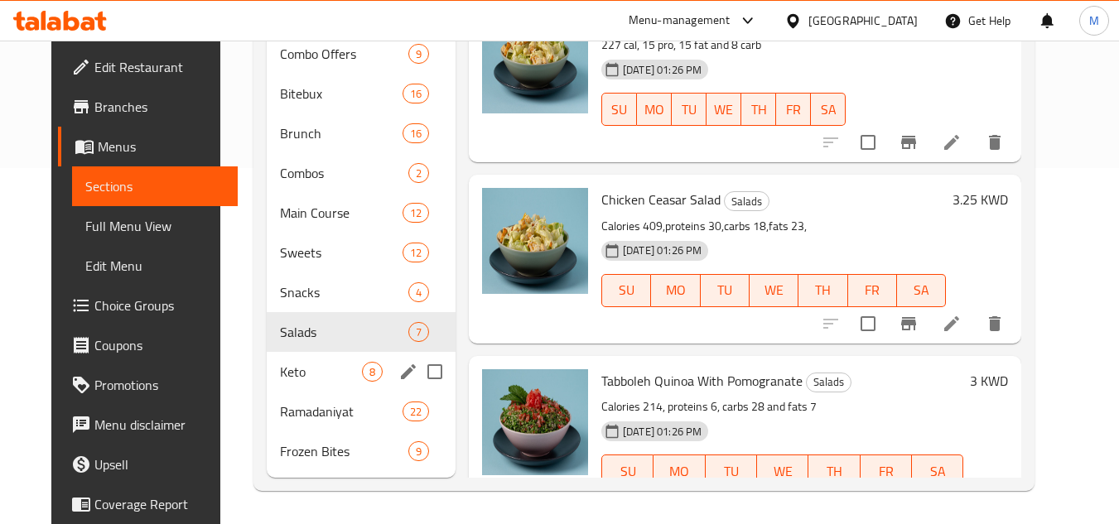
click at [322, 373] on span "Keto" at bounding box center [321, 372] width 82 height 20
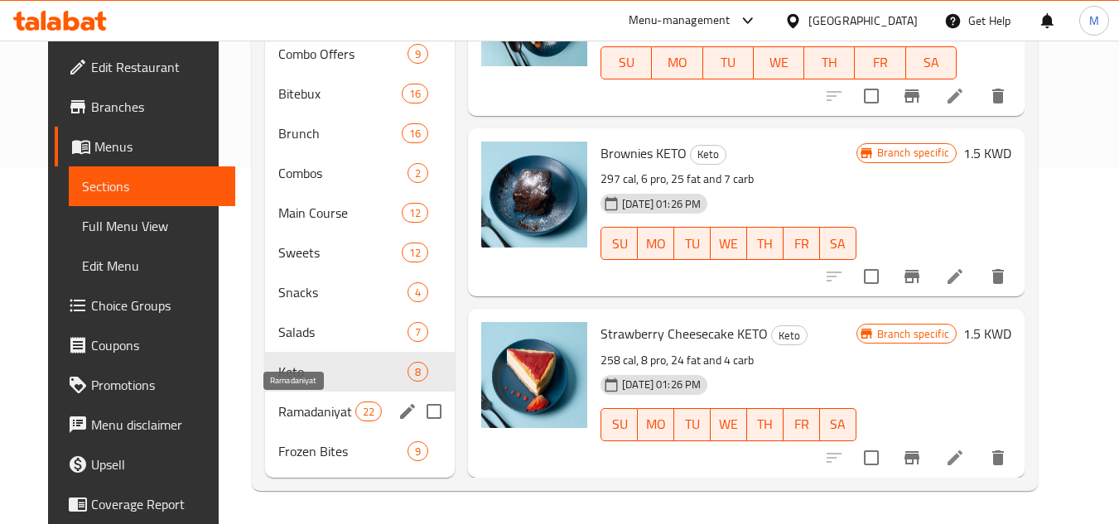
click at [306, 415] on span "Ramadaniyat" at bounding box center [316, 412] width 77 height 20
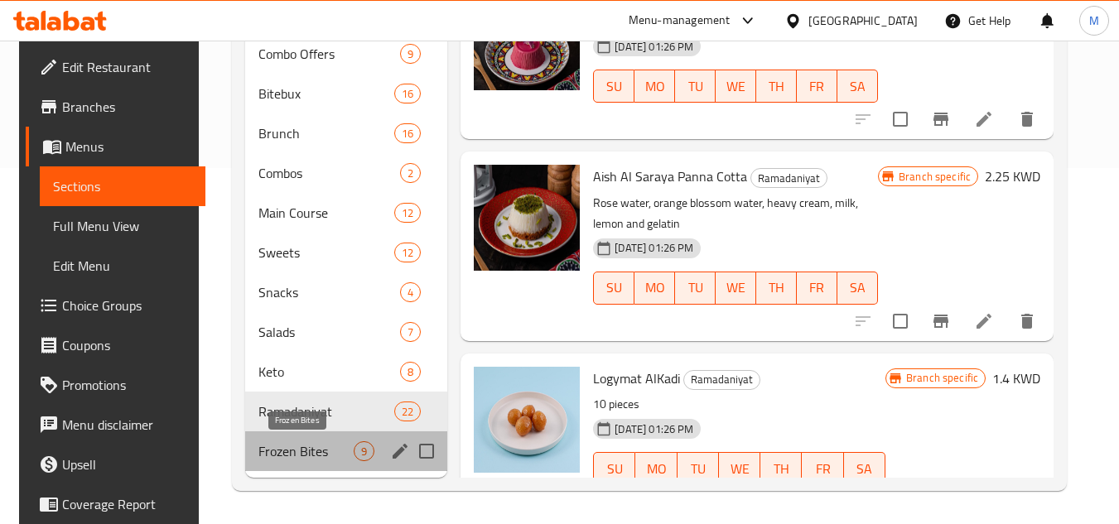
click at [301, 457] on span "Frozen Bites" at bounding box center [305, 451] width 95 height 20
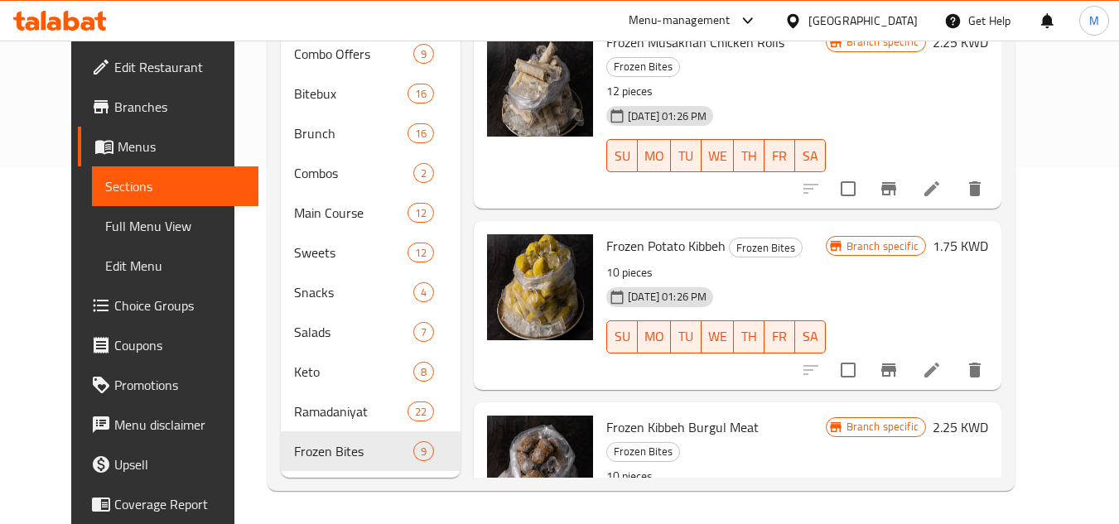
click at [105, 229] on span "Full Menu View" at bounding box center [175, 226] width 140 height 20
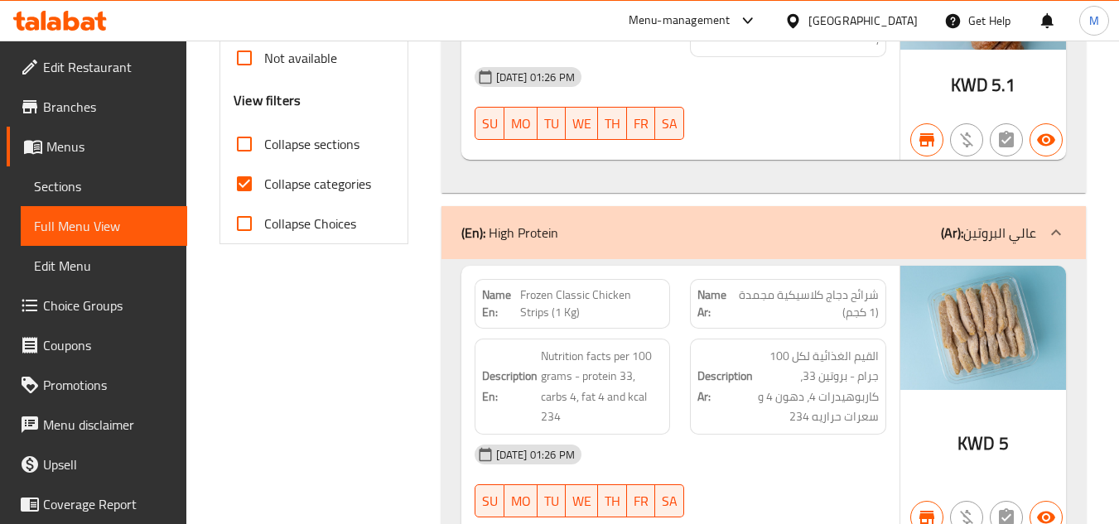
scroll to position [605, 0]
click at [243, 181] on input "Collapse categories" at bounding box center [244, 183] width 40 height 40
checkbox input "false"
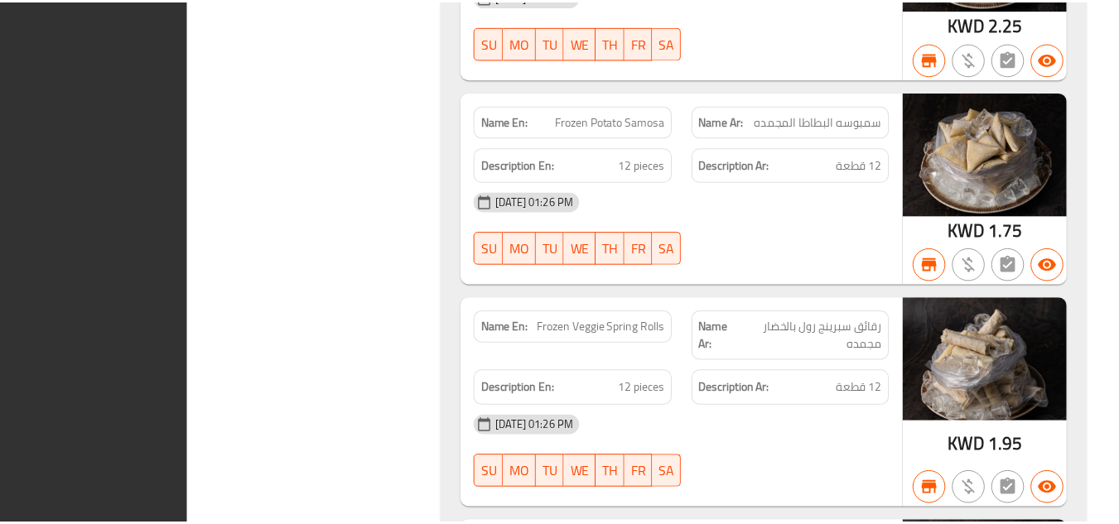
scroll to position [39573, 0]
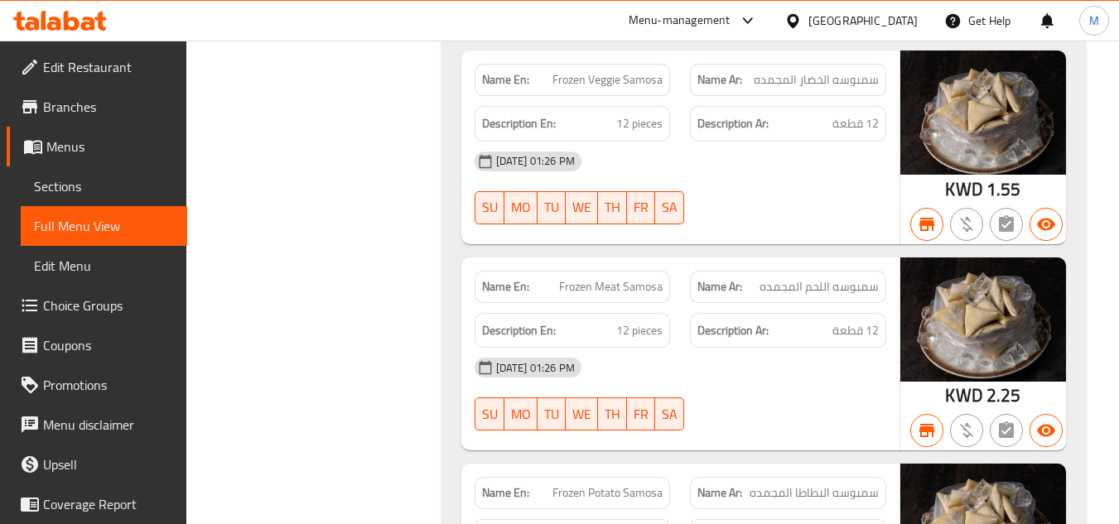
click at [89, 180] on span "Sections" at bounding box center [104, 186] width 140 height 20
